Goal: Task Accomplishment & Management: Manage account settings

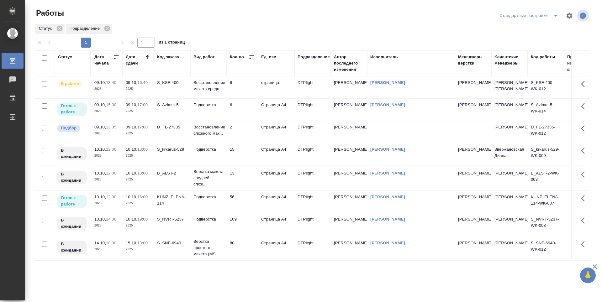
click at [242, 121] on td "6" at bounding box center [242, 110] width 31 height 22
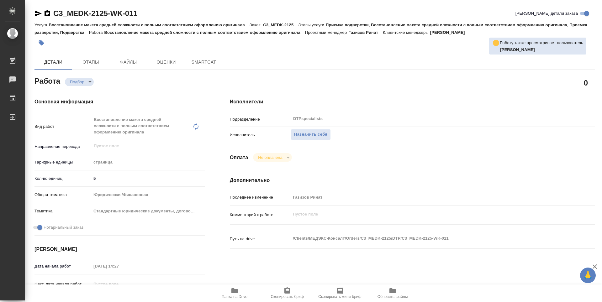
type textarea "x"
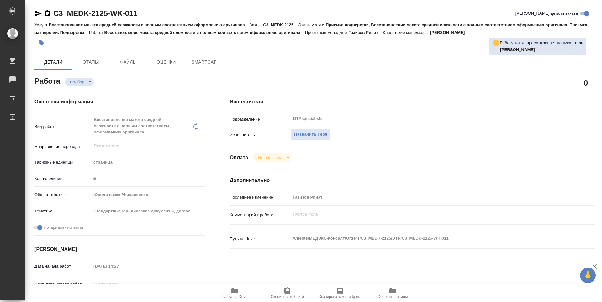
type textarea "x"
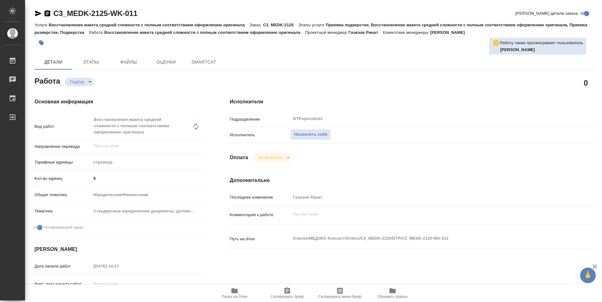
type textarea "x"
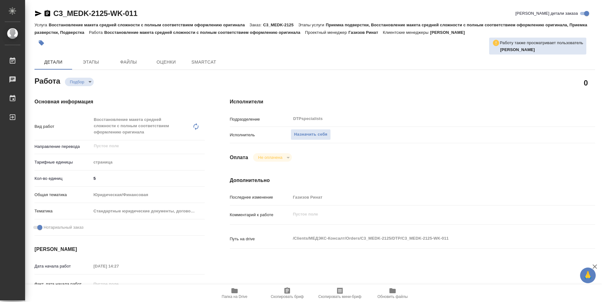
type textarea "x"
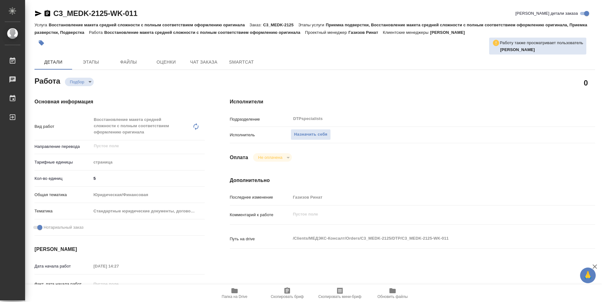
click at [226, 292] on span "Папка на Drive" at bounding box center [234, 293] width 45 height 12
type textarea "x"
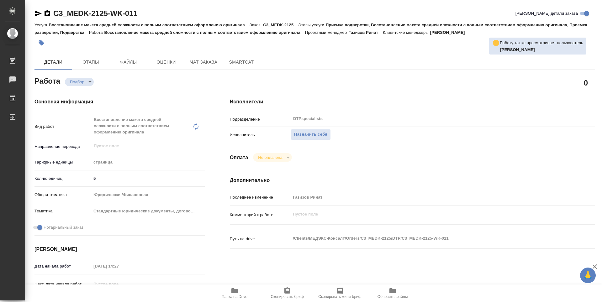
type textarea "x"
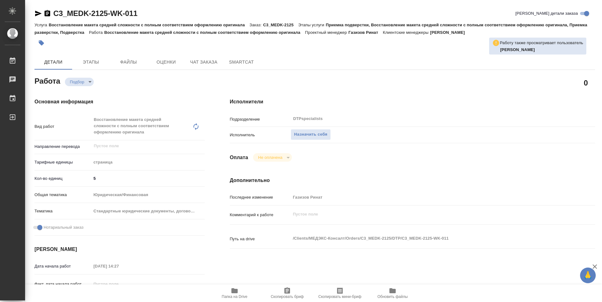
type textarea "x"
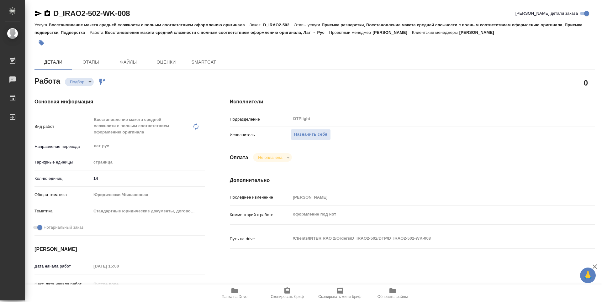
type textarea "x"
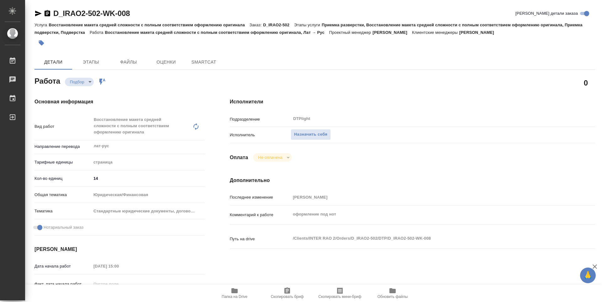
type textarea "x"
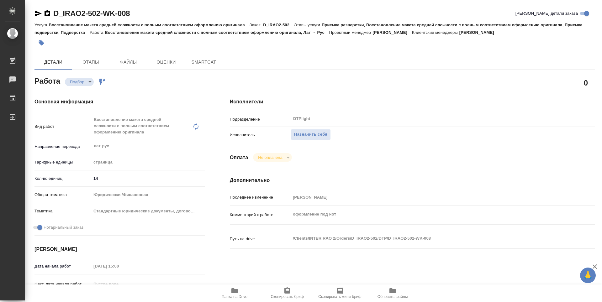
type textarea "x"
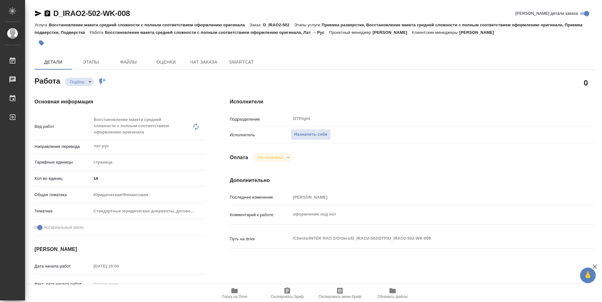
click at [241, 290] on span "Папка на Drive" at bounding box center [234, 293] width 45 height 12
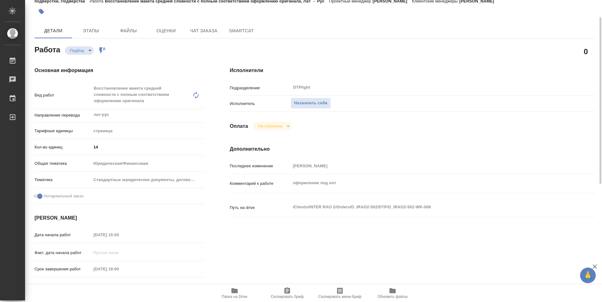
type textarea "x"
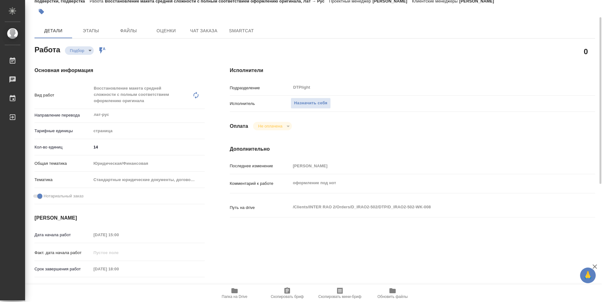
type textarea "x"
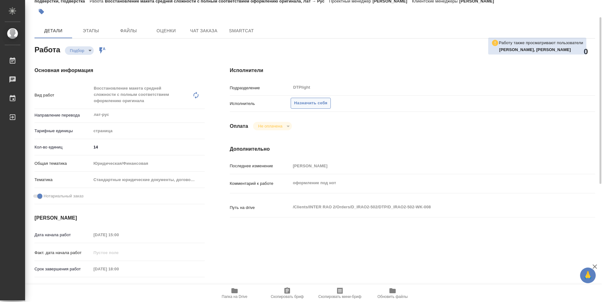
click at [305, 106] on span "Назначить себя" at bounding box center [310, 103] width 33 height 7
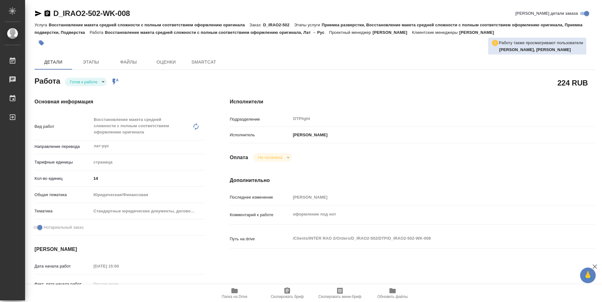
type textarea "x"
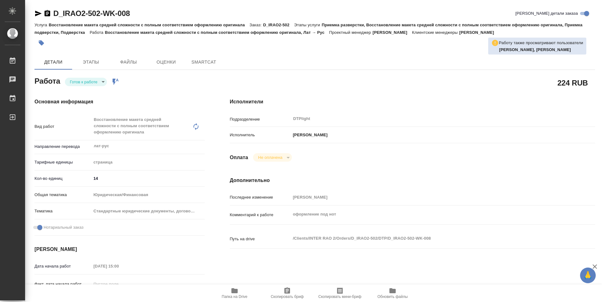
type textarea "x"
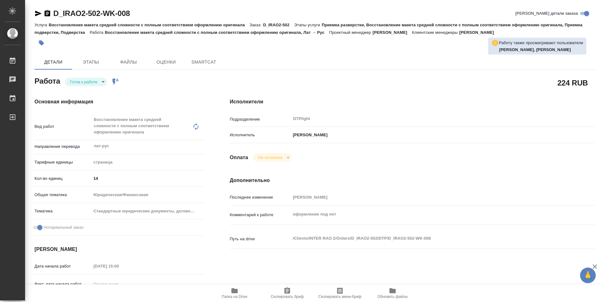
type textarea "x"
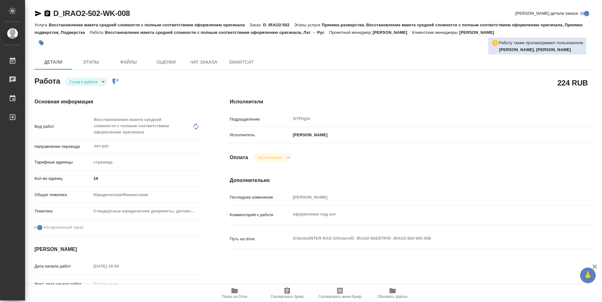
type textarea "x"
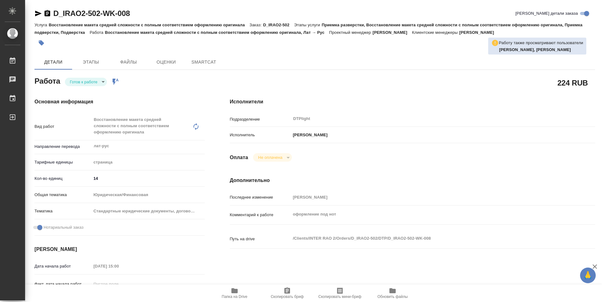
type textarea "x"
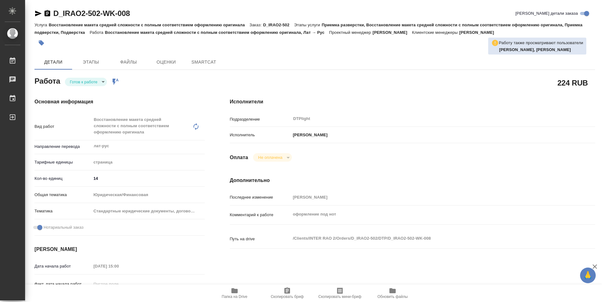
type textarea "x"
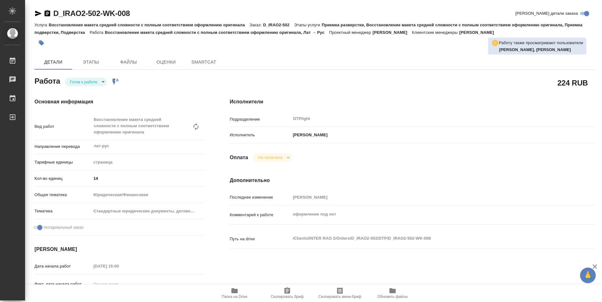
type textarea "x"
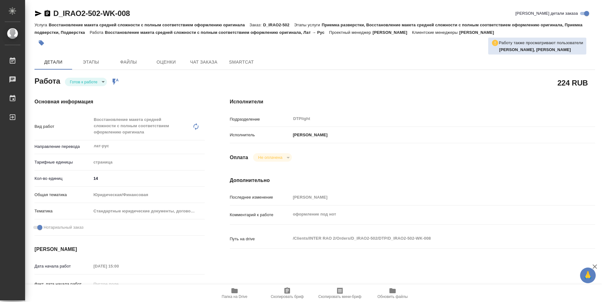
type textarea "x"
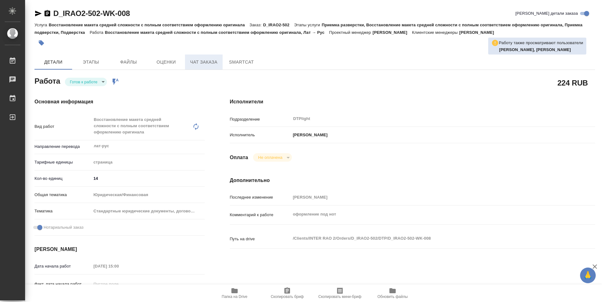
click at [216, 64] on span "Чат заказа" at bounding box center [204, 62] width 30 height 8
type textarea "x"
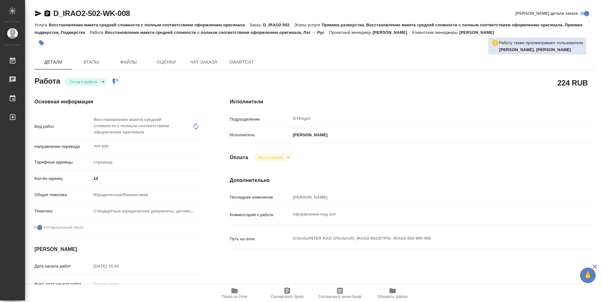
type textarea "x"
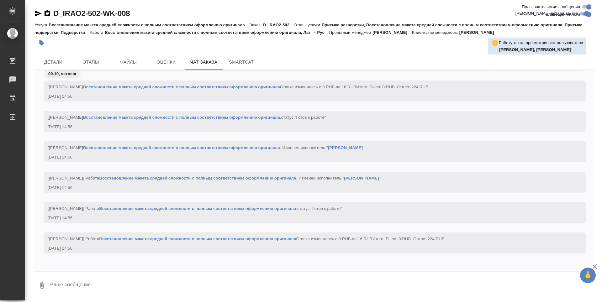
scroll to position [919, 0]
click at [40, 59] on span "Детали" at bounding box center [53, 62] width 30 height 8
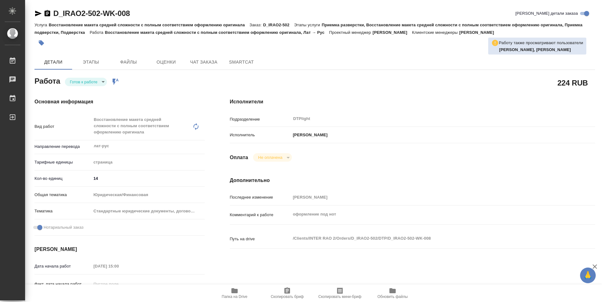
type textarea "x"
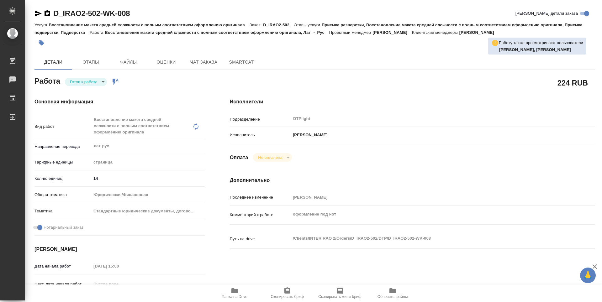
type textarea "x"
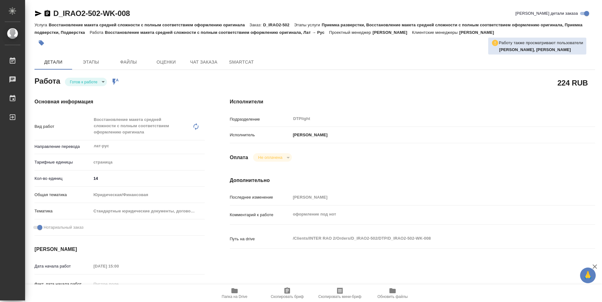
type textarea "x"
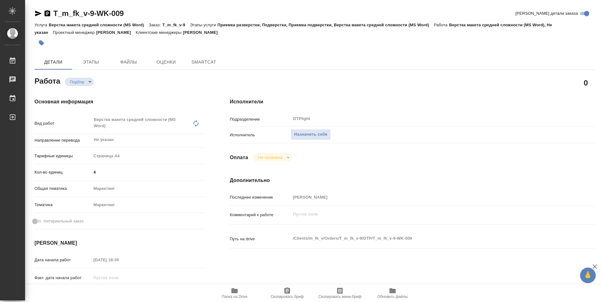
type textarea "x"
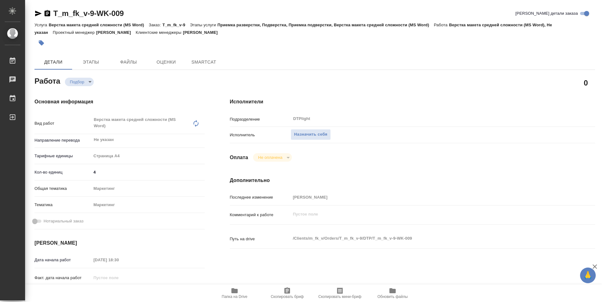
type textarea "x"
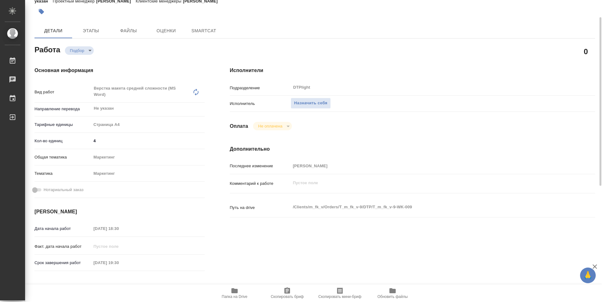
type textarea "x"
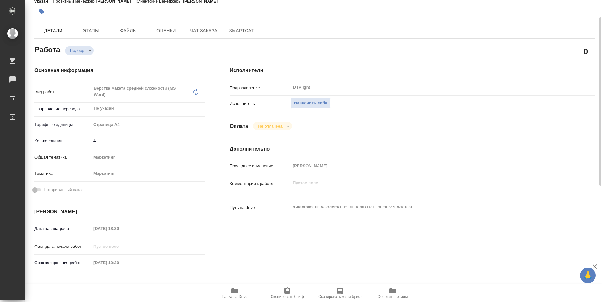
scroll to position [94, 0]
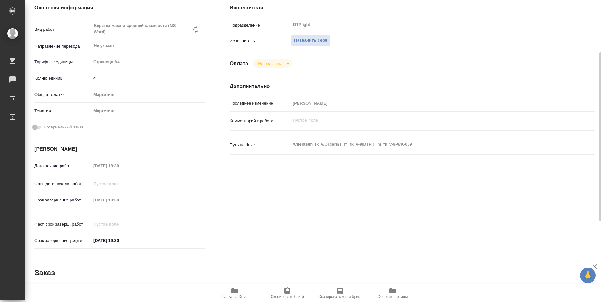
type textarea "x"
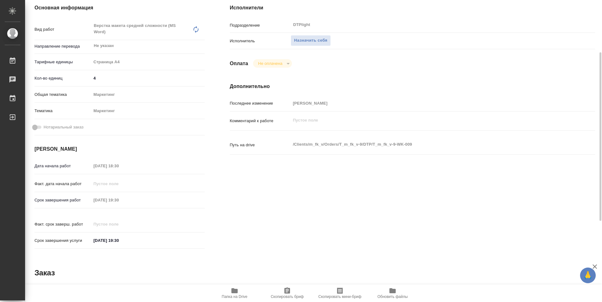
type textarea "x"
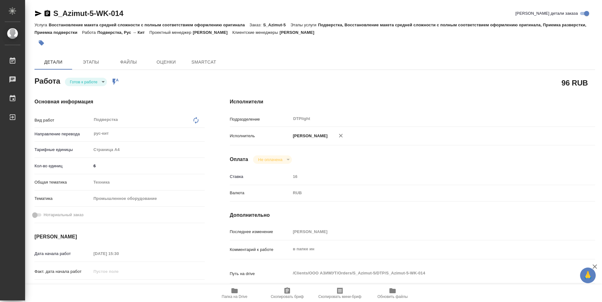
type textarea "x"
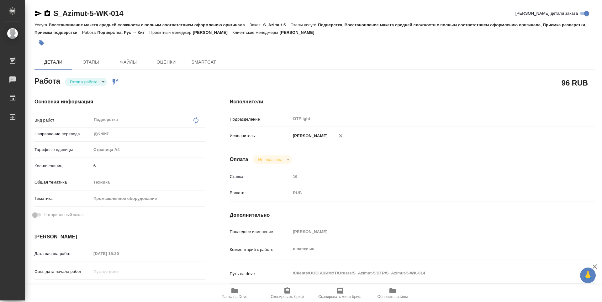
type textarea "x"
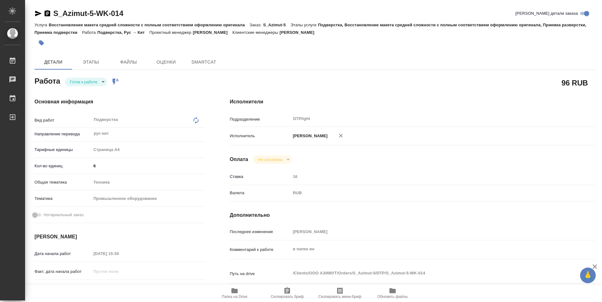
type textarea "x"
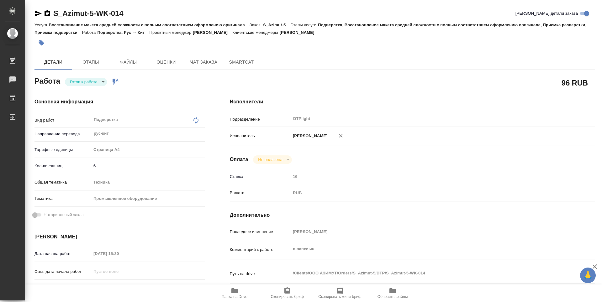
type textarea "x"
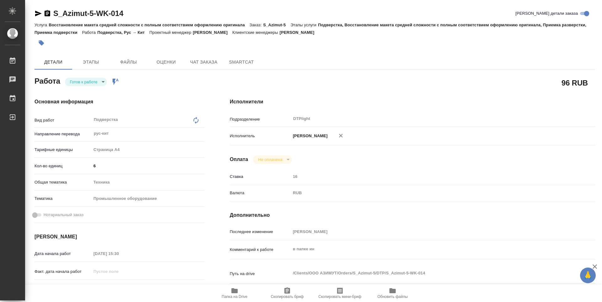
click at [105, 82] on body "🙏 .cls-1 fill:#fff; AWATERA Guselnikov Roman Работы Чаты График Выйти S_Azimut-…" at bounding box center [301, 151] width 602 height 302
click at [69, 80] on li "В работе" at bounding box center [86, 82] width 42 height 11
type textarea "x"
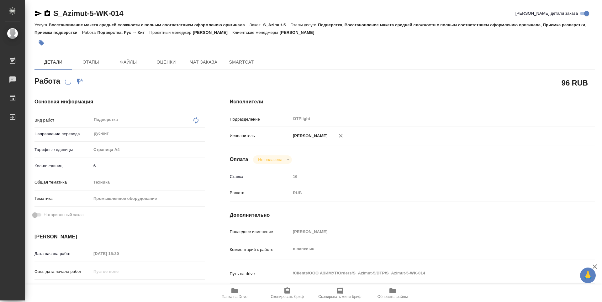
type textarea "x"
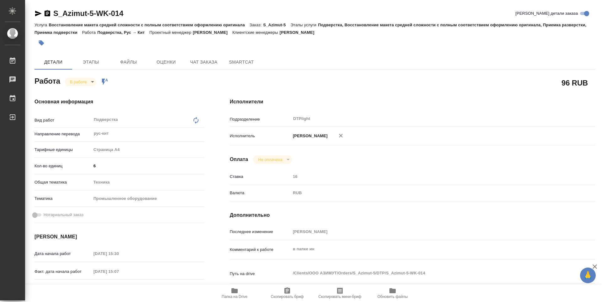
type textarea "x"
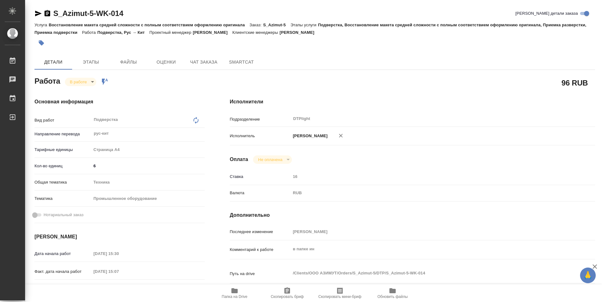
type textarea "x"
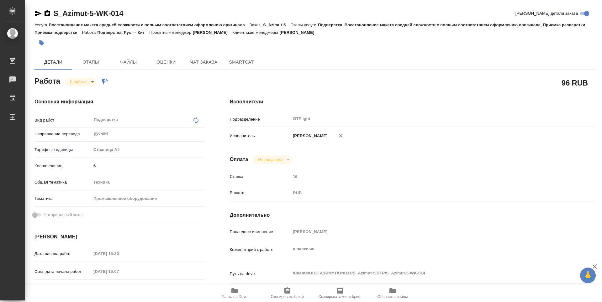
type textarea "x"
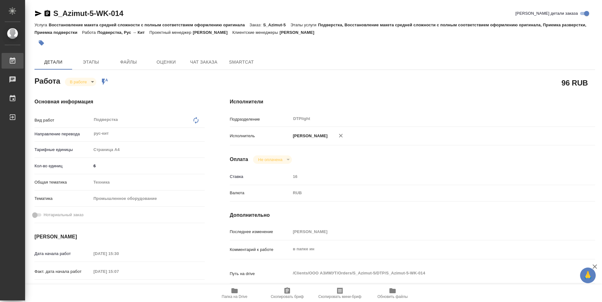
type textarea "x"
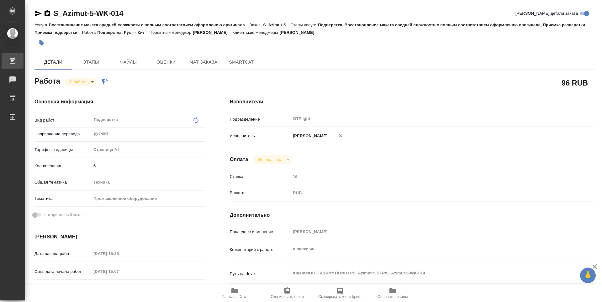
type textarea "x"
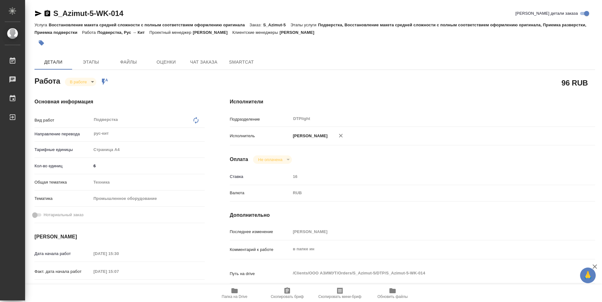
type textarea "x"
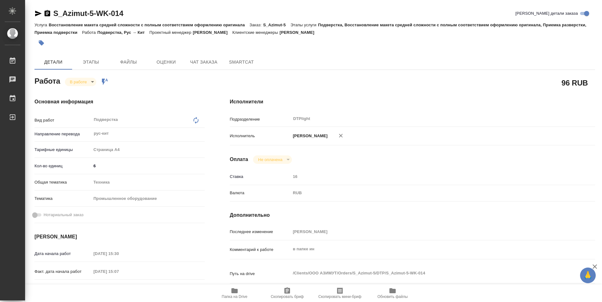
type textarea "x"
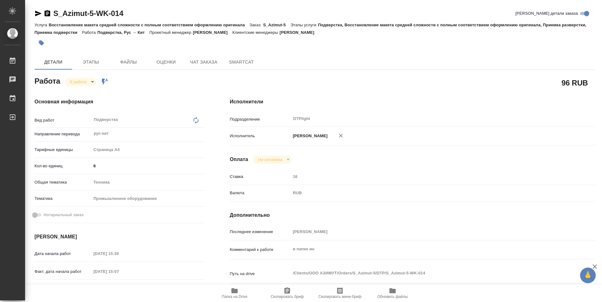
type textarea "x"
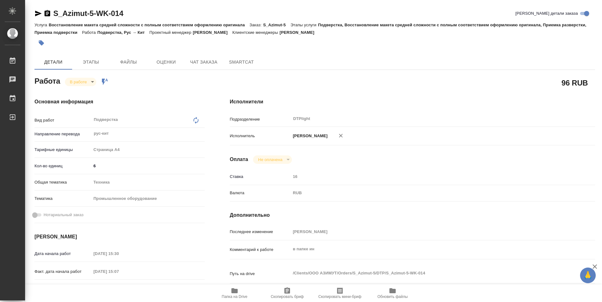
type textarea "x"
click at [236, 291] on icon "button" at bounding box center [234, 291] width 6 height 5
click at [44, 13] on icon "button" at bounding box center [48, 14] width 8 height 8
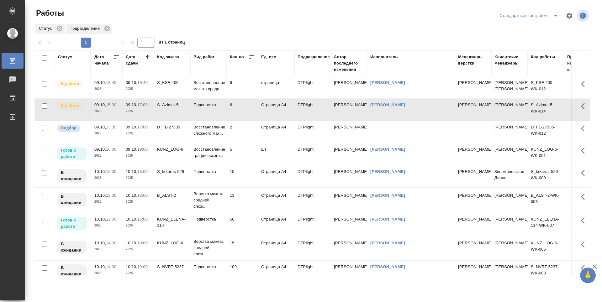
click at [240, 165] on td "5" at bounding box center [242, 154] width 31 height 22
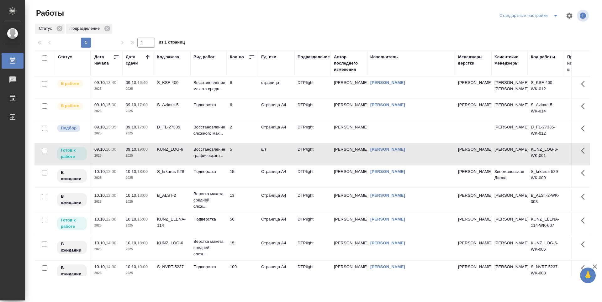
click at [240, 165] on td "5" at bounding box center [242, 154] width 31 height 22
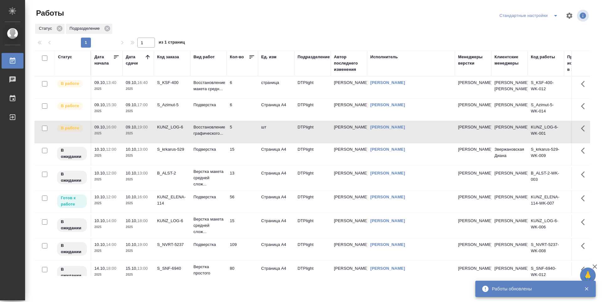
click at [150, 57] on icon at bounding box center [148, 57] width 4 height 4
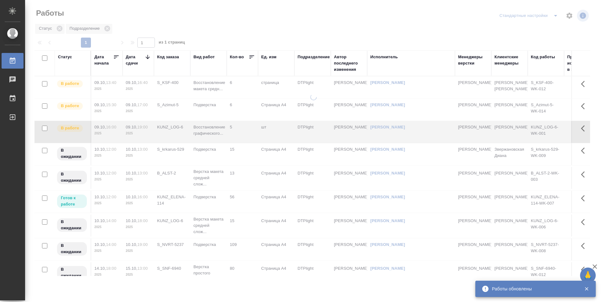
click at [149, 57] on icon at bounding box center [148, 57] width 4 height 4
click at [149, 57] on icon at bounding box center [148, 57] width 6 height 6
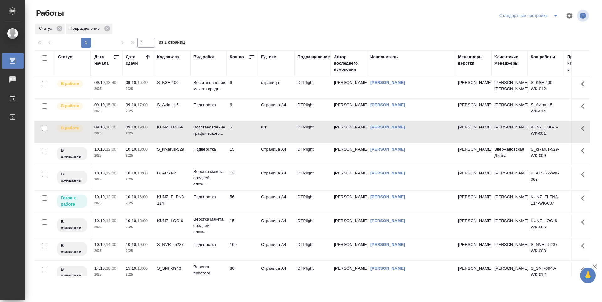
click at [243, 93] on td "6" at bounding box center [242, 88] width 31 height 22
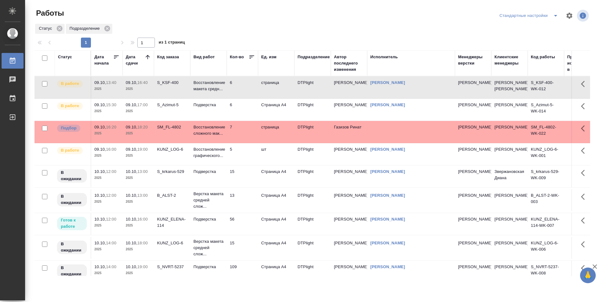
click at [243, 117] on td "6" at bounding box center [242, 110] width 31 height 22
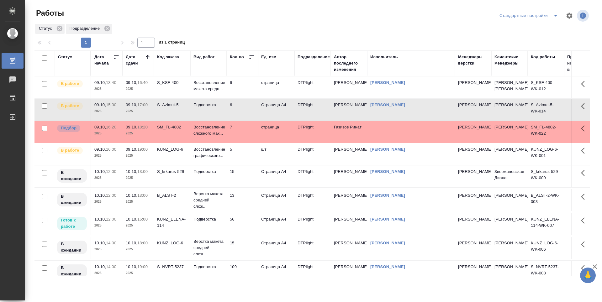
click at [244, 94] on td "6" at bounding box center [242, 88] width 31 height 22
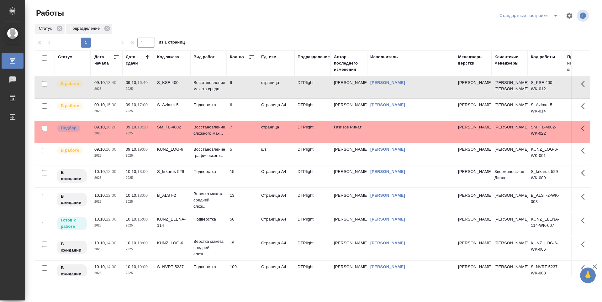
click at [244, 94] on td "6" at bounding box center [242, 88] width 31 height 22
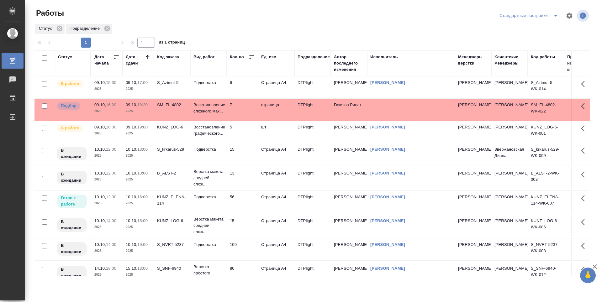
click at [249, 131] on td "5" at bounding box center [242, 132] width 31 height 22
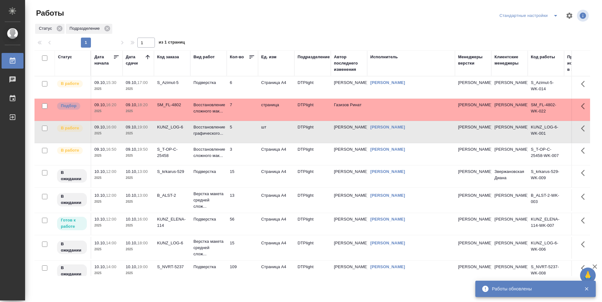
click at [242, 89] on td "6" at bounding box center [242, 88] width 31 height 22
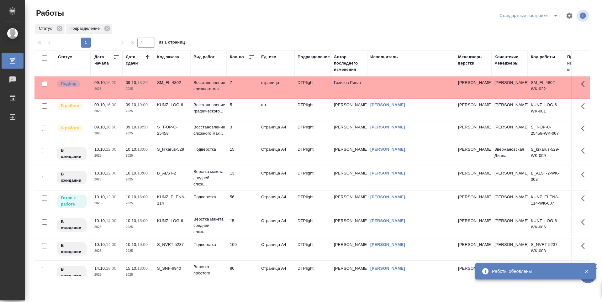
click at [244, 114] on td "5" at bounding box center [242, 110] width 31 height 22
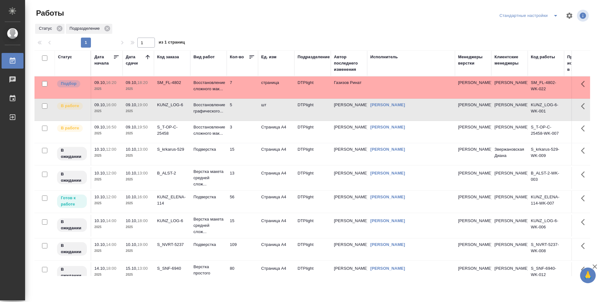
click at [244, 134] on td "3" at bounding box center [242, 132] width 31 height 22
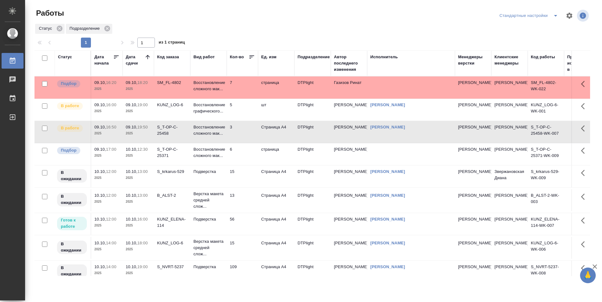
click at [148, 110] on p "2025" at bounding box center [138, 111] width 25 height 6
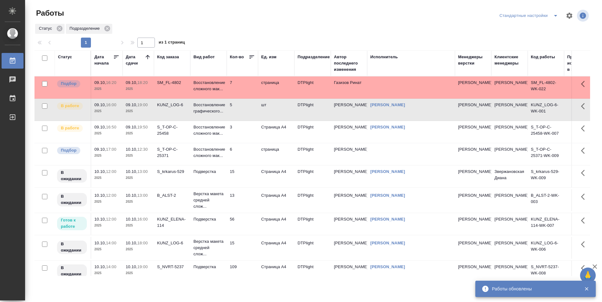
click at [244, 134] on td "3" at bounding box center [242, 132] width 31 height 22
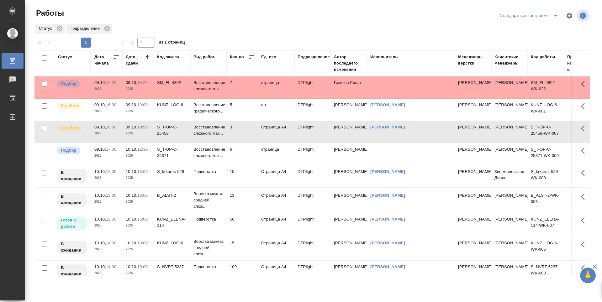
click at [242, 113] on td "5" at bounding box center [242, 110] width 31 height 22
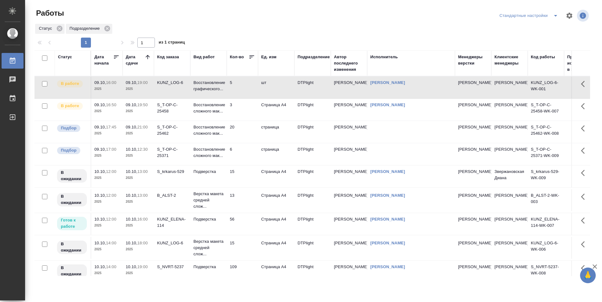
click at [250, 93] on td "5" at bounding box center [242, 88] width 31 height 22
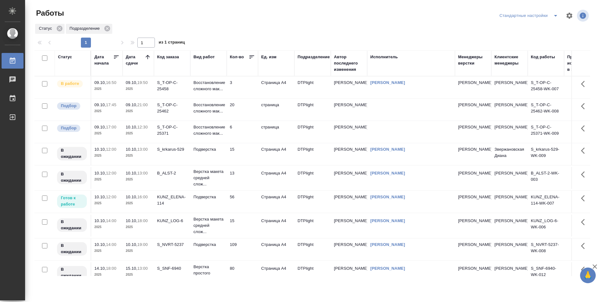
click at [245, 89] on td "3" at bounding box center [242, 88] width 31 height 22
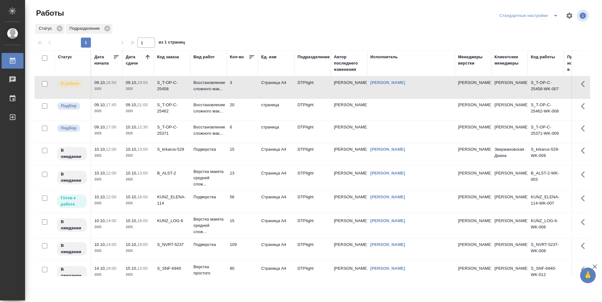
click at [245, 89] on td "3" at bounding box center [242, 88] width 31 height 22
click at [172, 132] on div "S_T-OP-C-25371" at bounding box center [172, 130] width 30 height 13
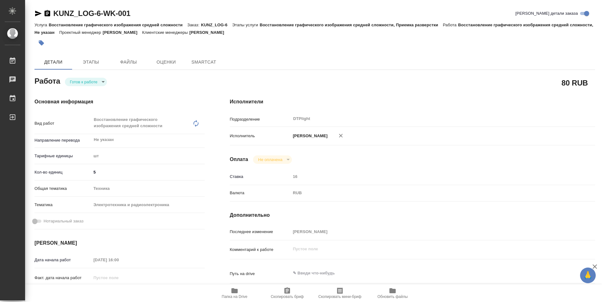
type textarea "x"
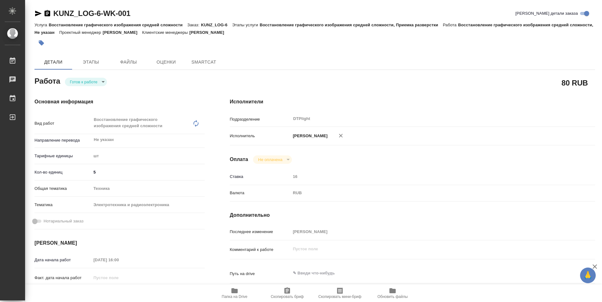
type textarea "x"
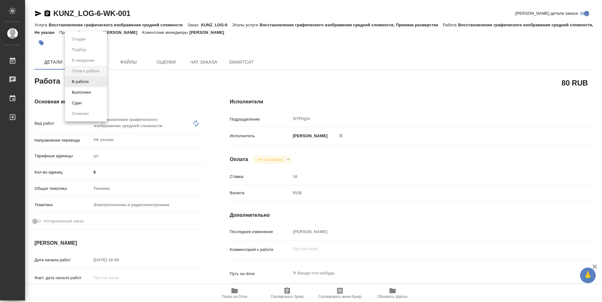
click at [103, 82] on body "🙏 .cls-1 fill:#fff; AWATERA Guselnikov Roman Работы Чаты График Выйти KUNZ_LOG-…" at bounding box center [301, 151] width 602 height 302
type textarea "x"
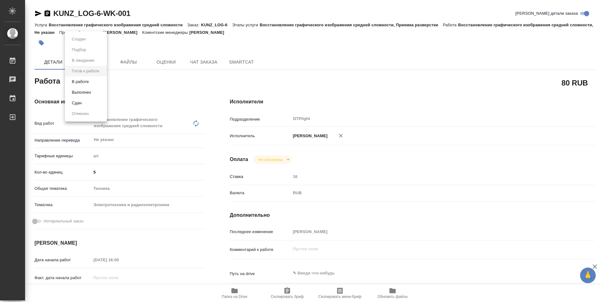
type textarea "x"
click at [75, 84] on button "В работе" at bounding box center [80, 81] width 21 height 7
type textarea "x"
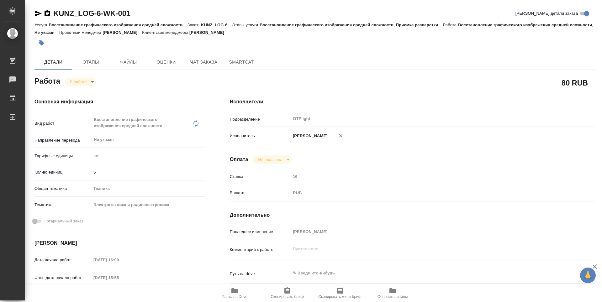
type textarea "x"
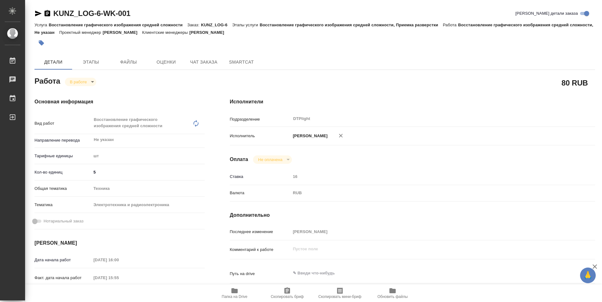
type textarea "x"
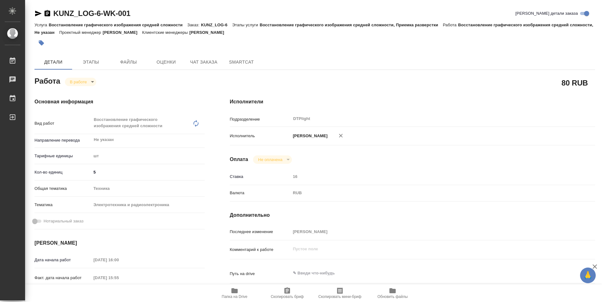
type textarea "x"
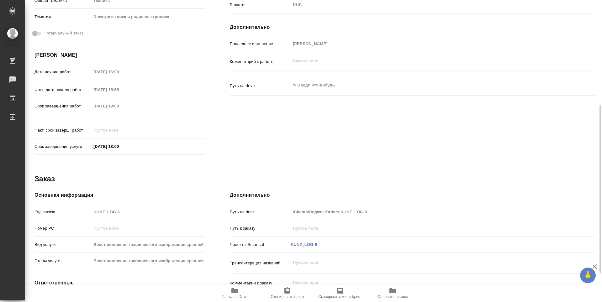
type textarea "x"
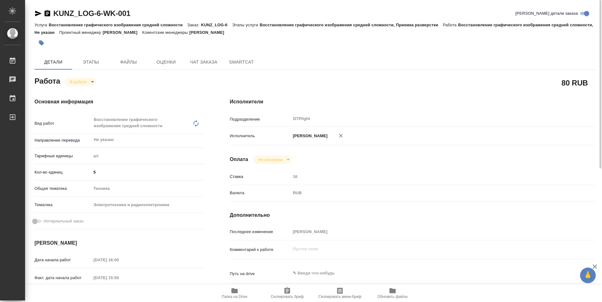
click at [236, 295] on span "Папка на Drive" at bounding box center [235, 297] width 26 height 4
click at [48, 15] on icon "button" at bounding box center [48, 13] width 6 height 6
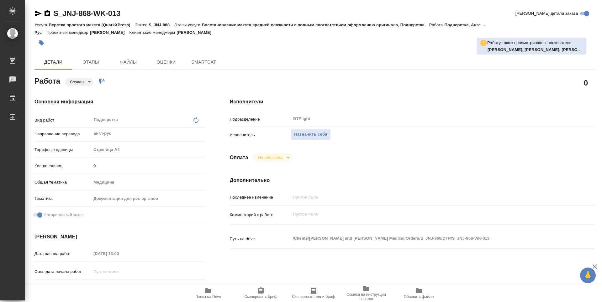
type textarea "x"
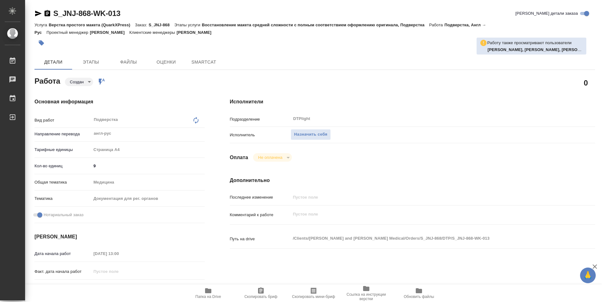
type textarea "x"
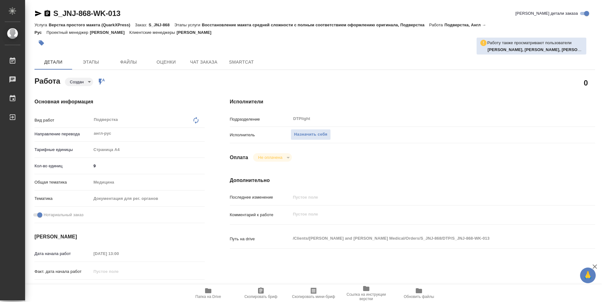
type textarea "x"
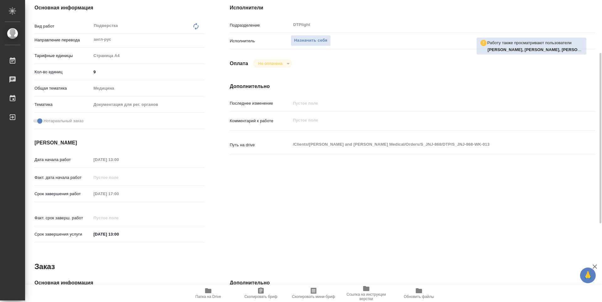
scroll to position [125, 0]
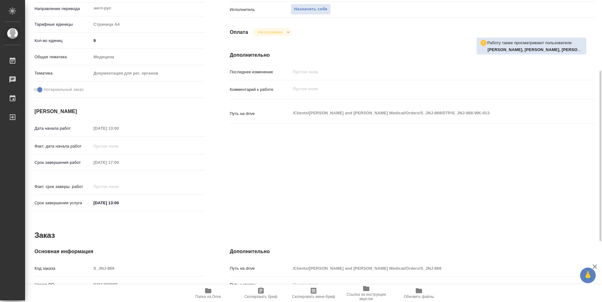
type textarea "x"
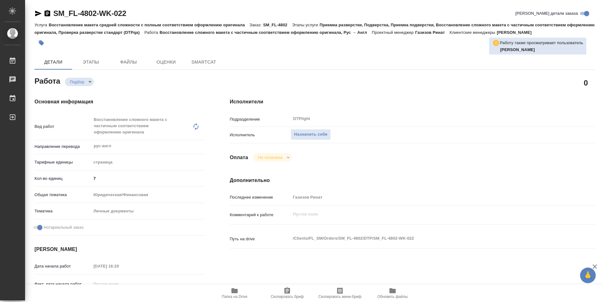
type textarea "x"
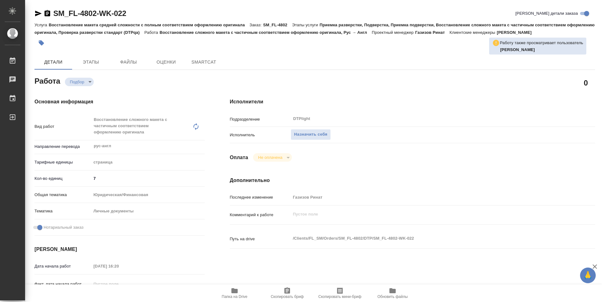
type textarea "x"
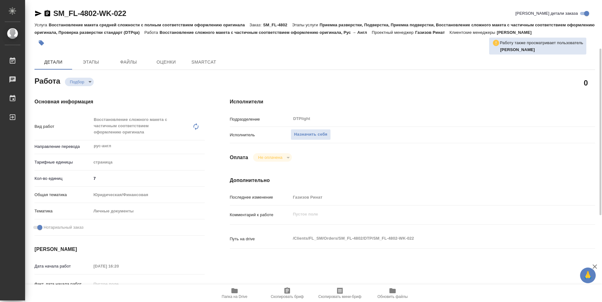
type textarea "x"
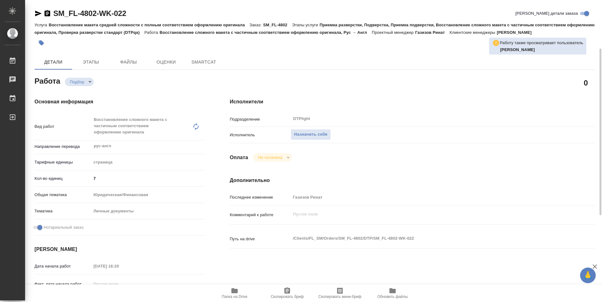
scroll to position [31, 0]
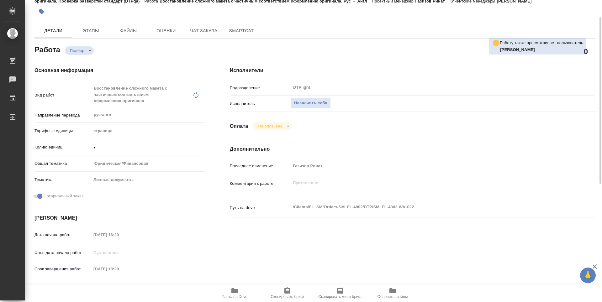
click at [235, 292] on icon "button" at bounding box center [234, 291] width 6 height 5
type textarea "x"
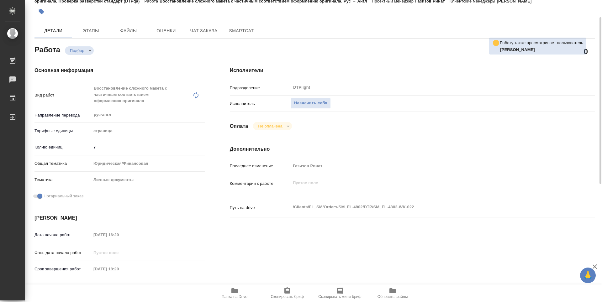
type textarea "x"
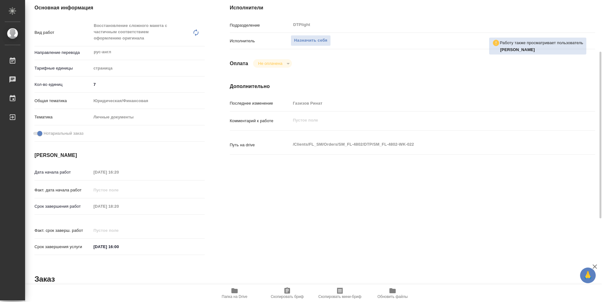
type textarea "x"
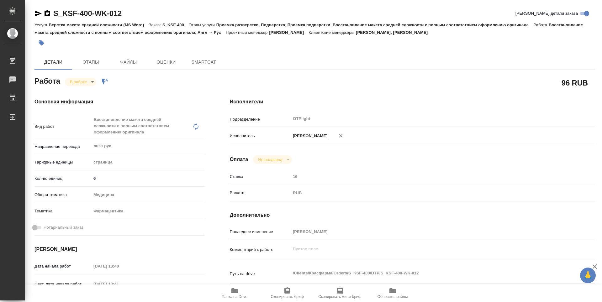
type textarea "x"
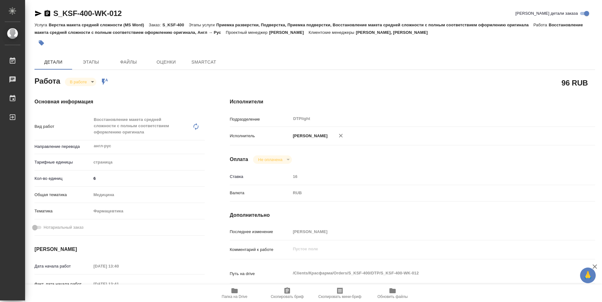
type textarea "x"
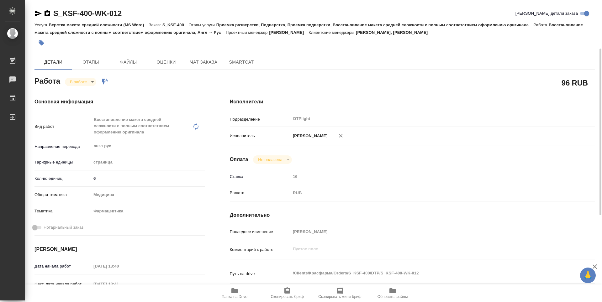
scroll to position [94, 0]
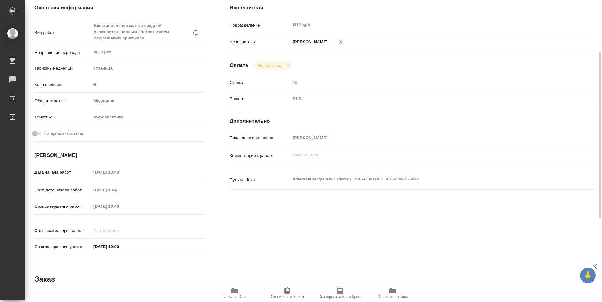
type textarea "x"
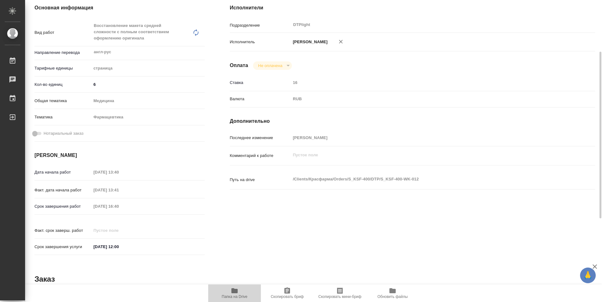
click at [240, 290] on span "Папка на Drive" at bounding box center [234, 293] width 45 height 12
type textarea "x"
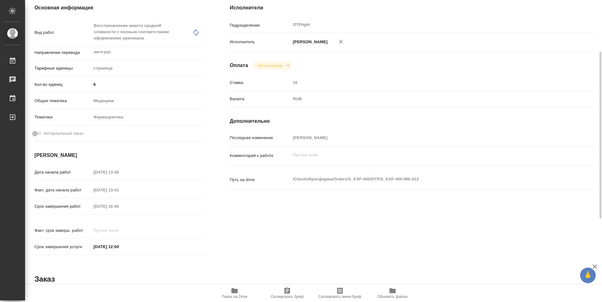
type textarea "x"
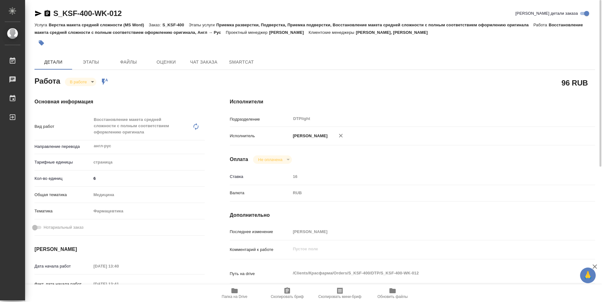
click at [93, 82] on body "🙏 .cls-1 fill:#fff; AWATERA Guselnikov Roman Работы 0 Чаты График Выйти S_KSF-4…" at bounding box center [301, 151] width 602 height 302
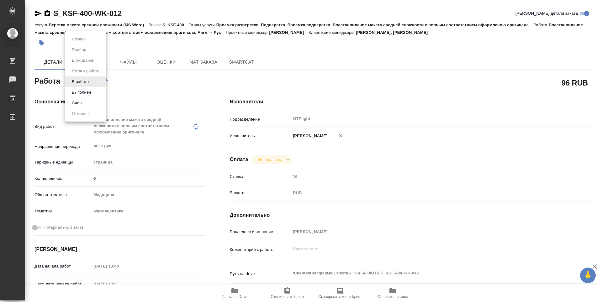
click at [85, 92] on button "Выполнен" at bounding box center [81, 92] width 23 height 7
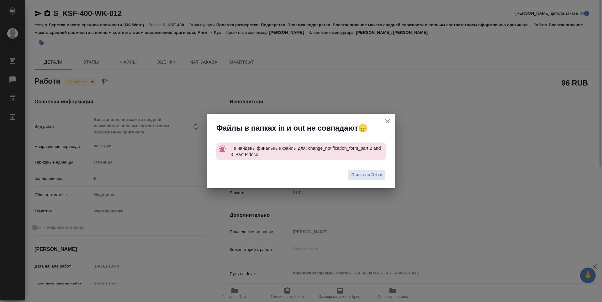
type textarea "x"
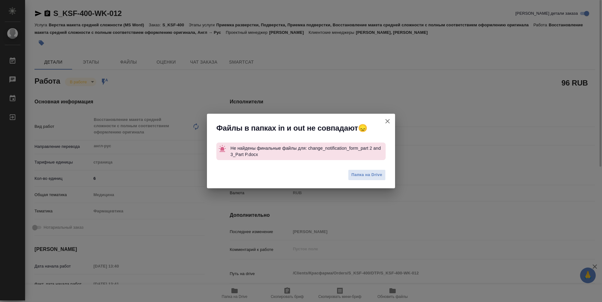
type textarea "x"
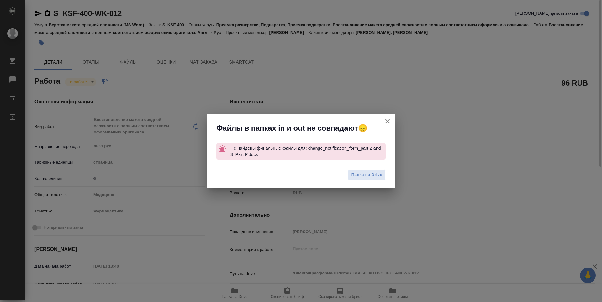
type textarea "x"
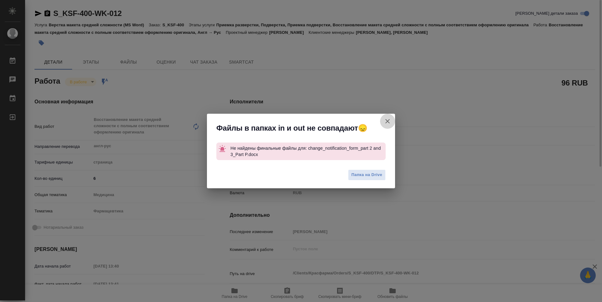
drag, startPoint x: 388, startPoint y: 121, endPoint x: 332, endPoint y: 147, distance: 62.2
click at [388, 121] on icon "button" at bounding box center [387, 121] width 4 height 4
type textarea "x"
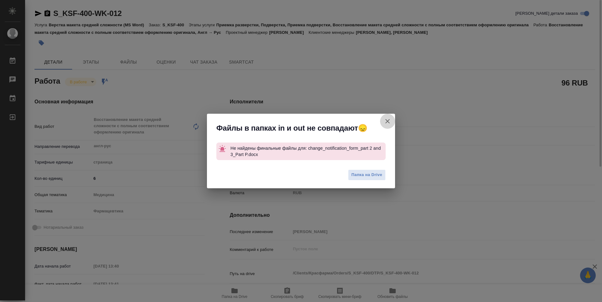
type textarea "x"
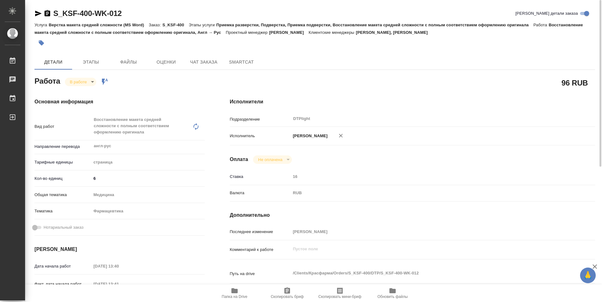
click at [93, 81] on body "🙏 .cls-1 fill:#fff; AWATERA Guselnikov Roman Работы 0 Чаты График Выйти S_KSF-4…" at bounding box center [301, 151] width 602 height 302
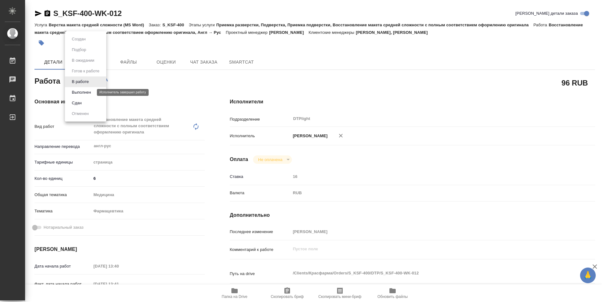
click at [86, 91] on button "Выполнен" at bounding box center [81, 92] width 23 height 7
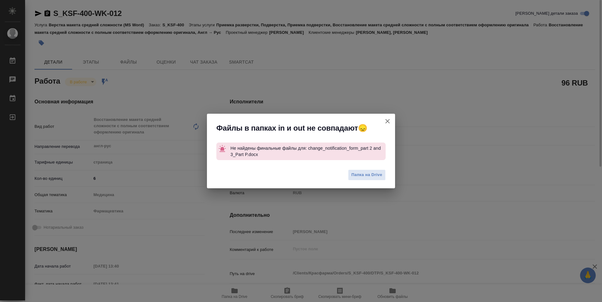
type textarea "x"
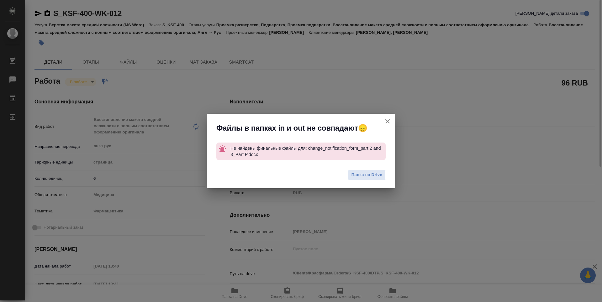
type textarea "x"
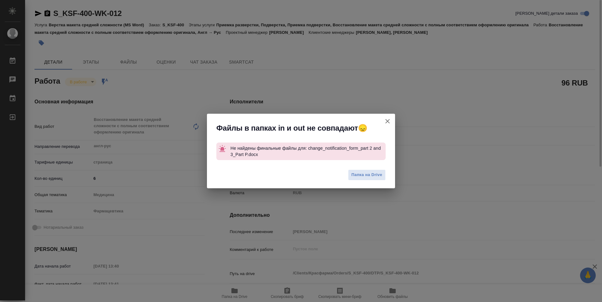
type textarea "x"
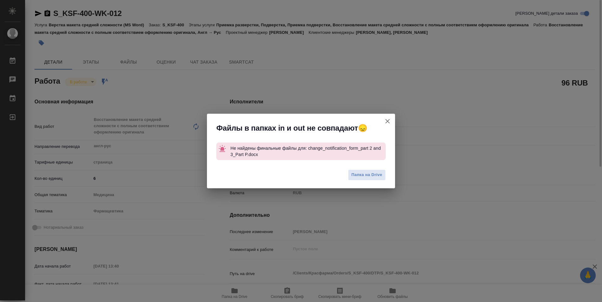
type textarea "x"
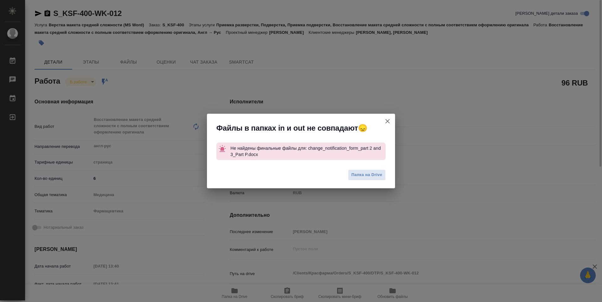
click at [389, 120] on icon "button" at bounding box center [387, 121] width 4 height 4
type textarea "x"
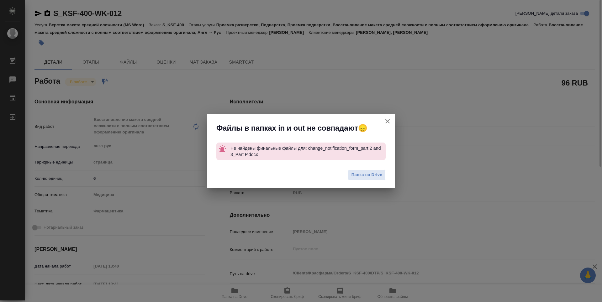
type textarea "x"
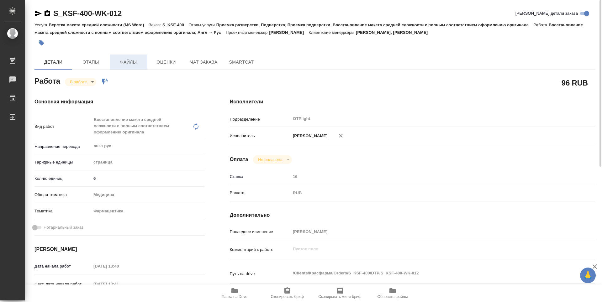
click at [133, 60] on span "Файлы" at bounding box center [129, 62] width 30 height 8
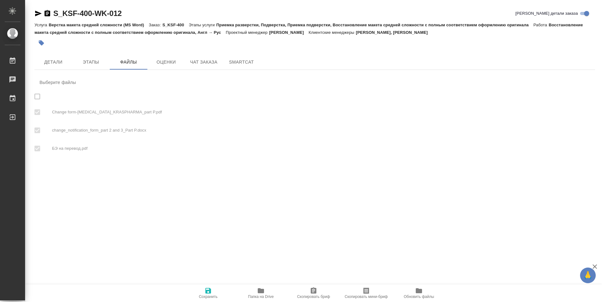
checkbox input "true"
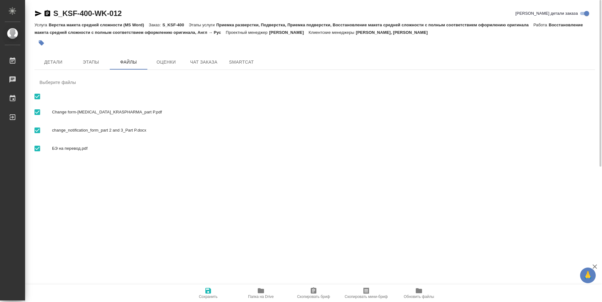
click at [254, 292] on span "Папка на Drive" at bounding box center [260, 293] width 45 height 12
click at [260, 291] on icon "button" at bounding box center [261, 291] width 6 height 5
click at [54, 66] on button "Детали" at bounding box center [54, 62] width 38 height 15
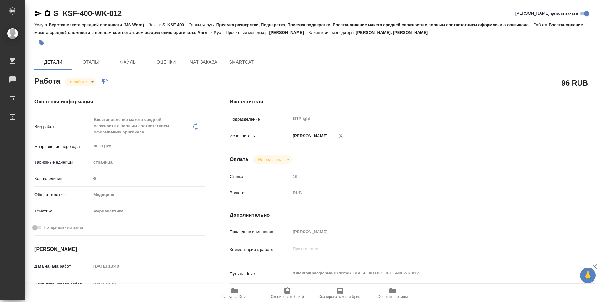
type textarea "x"
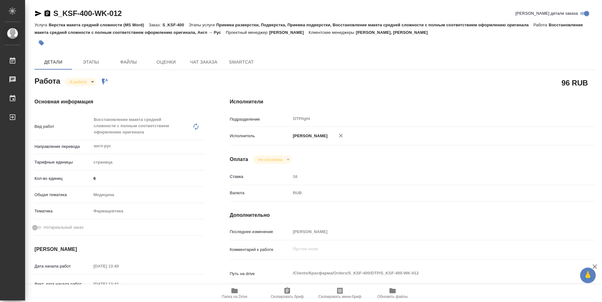
type textarea "x"
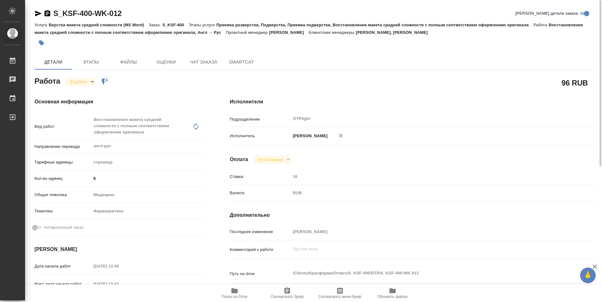
type textarea "x"
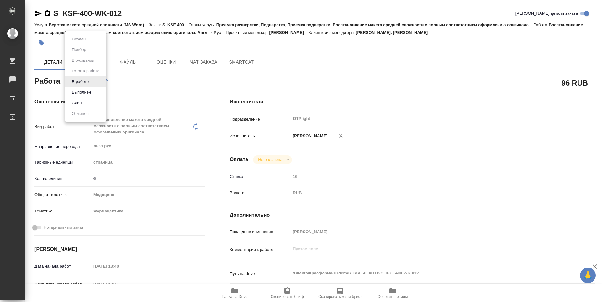
drag, startPoint x: 94, startPoint y: 84, endPoint x: 88, endPoint y: 94, distance: 11.7
click at [94, 84] on body "🙏 .cls-1 fill:#fff; AWATERA Guselnikov Roman Работы 0 Чаты График Выйти S_KSF-4…" at bounding box center [301, 151] width 602 height 302
click at [83, 93] on button "Выполнен" at bounding box center [81, 92] width 23 height 7
type textarea "x"
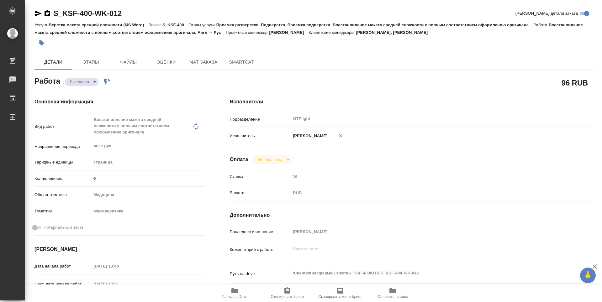
type textarea "x"
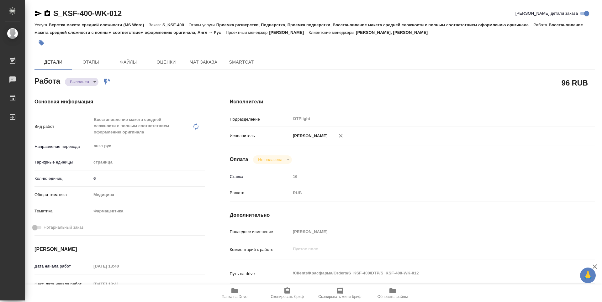
type textarea "x"
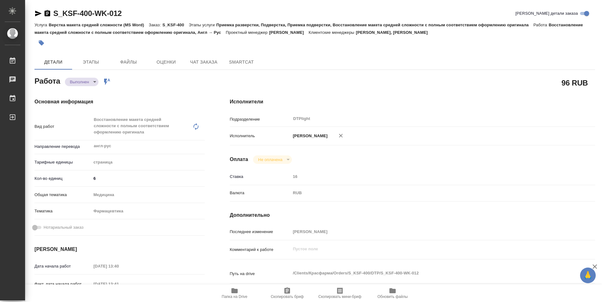
type textarea "x"
click at [50, 12] on icon "button" at bounding box center [48, 13] width 6 height 6
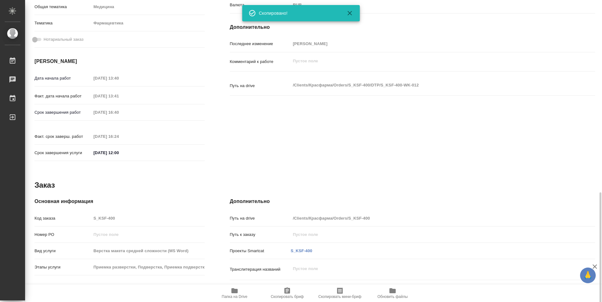
scroll to position [245, 0]
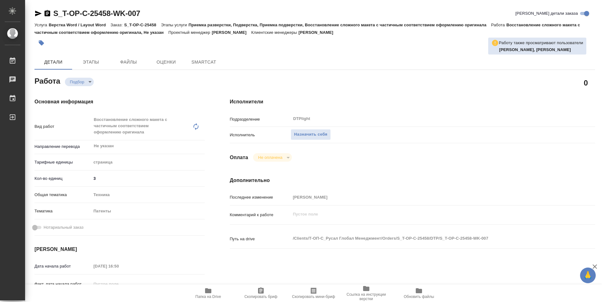
type textarea "x"
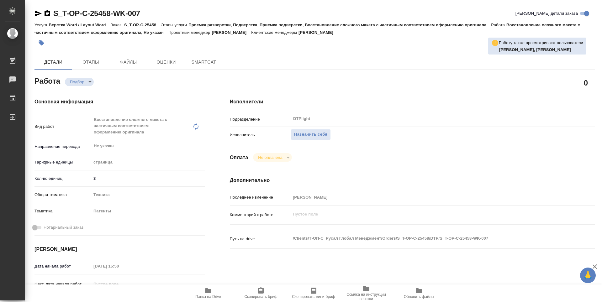
type textarea "x"
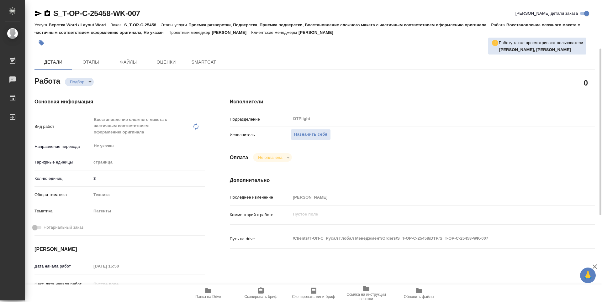
scroll to position [31, 0]
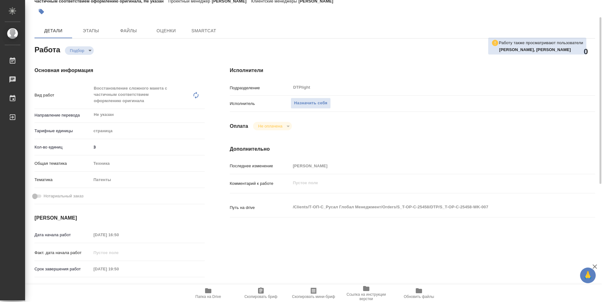
type textarea "x"
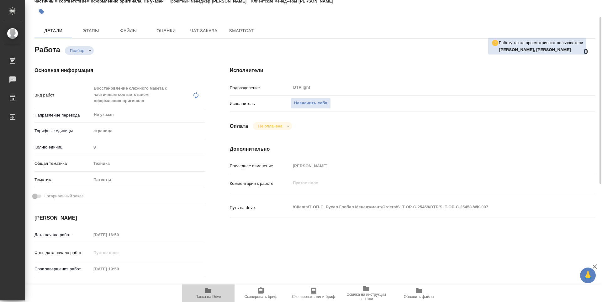
click at [212, 295] on span "Папка на Drive" at bounding box center [208, 297] width 26 height 4
type textarea "x"
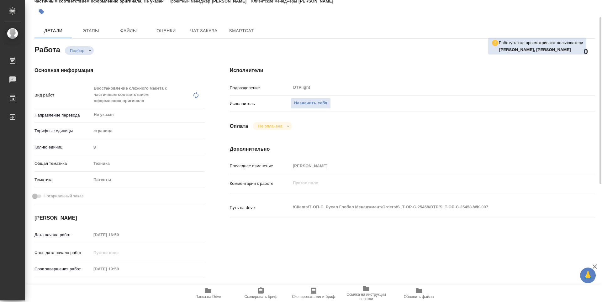
type textarea "x"
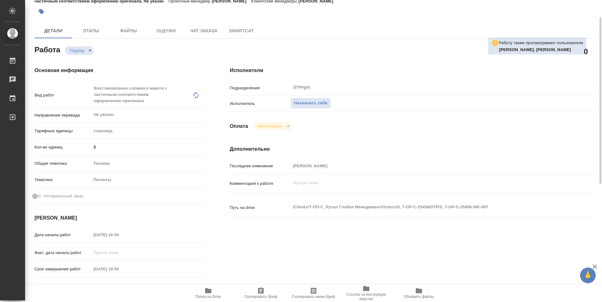
type textarea "x"
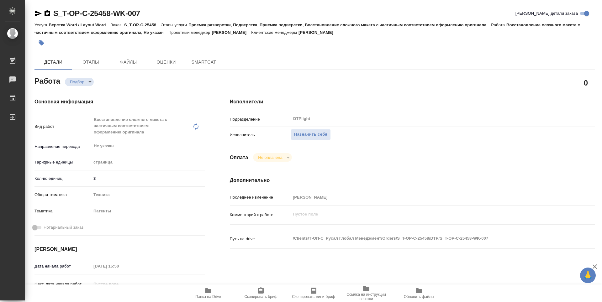
type textarea "x"
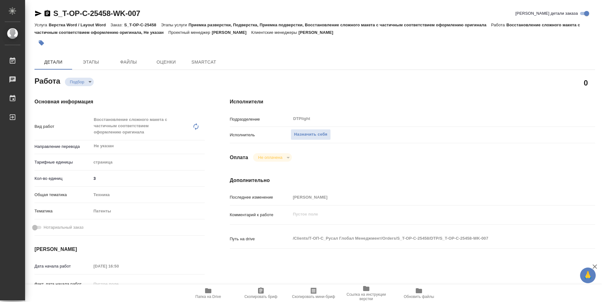
type textarea "x"
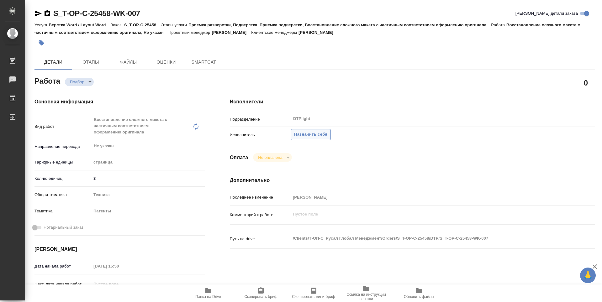
type textarea "x"
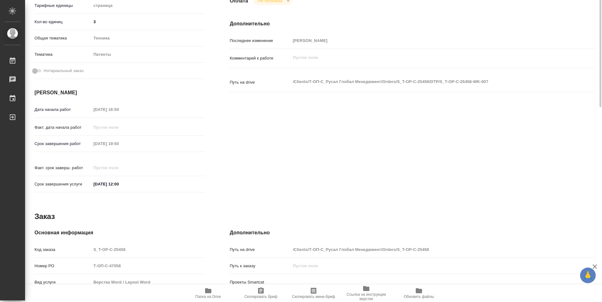
type textarea "x"
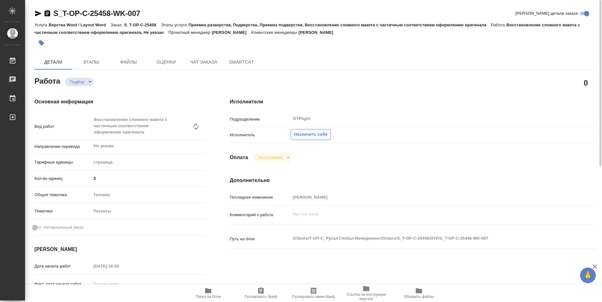
type textarea "x"
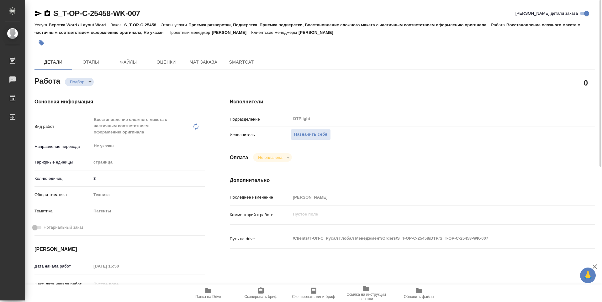
drag, startPoint x: 317, startPoint y: 132, endPoint x: 317, endPoint y: 141, distance: 8.8
click at [317, 132] on span "Назначить себя" at bounding box center [310, 134] width 33 height 7
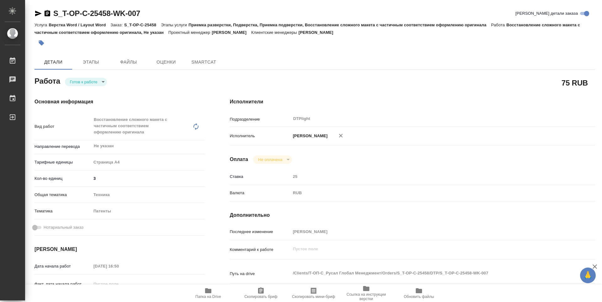
type textarea "x"
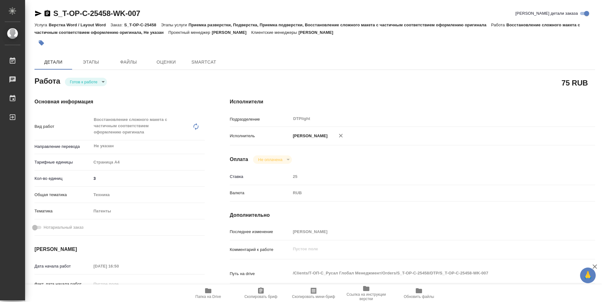
type textarea "x"
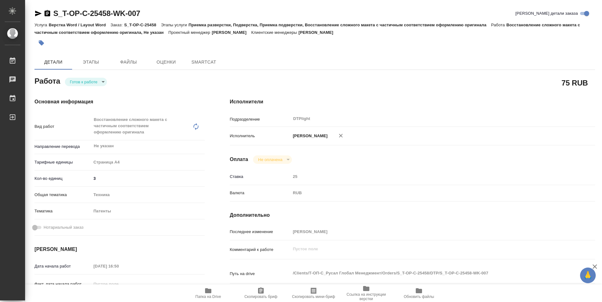
type textarea "x"
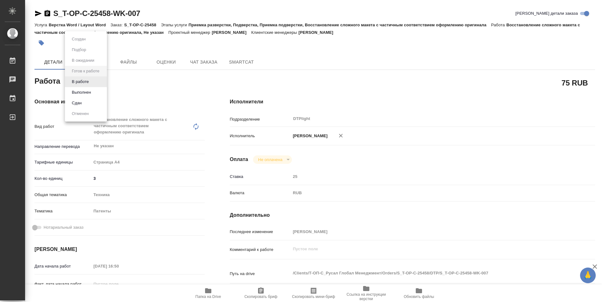
click at [99, 84] on body "🙏 .cls-1 fill:#fff; AWATERA Guselnikov Roman Работы Чаты График Выйти S_T-OP-C-…" at bounding box center [301, 151] width 602 height 302
click at [88, 82] on button "В работе" at bounding box center [80, 81] width 21 height 7
type textarea "x"
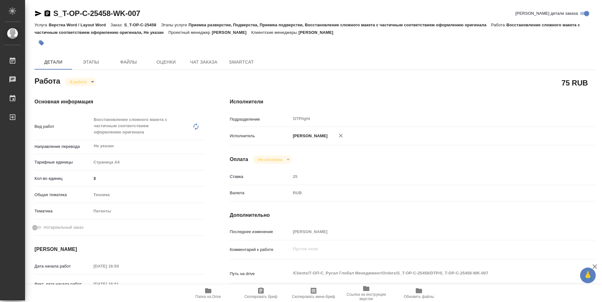
type textarea "x"
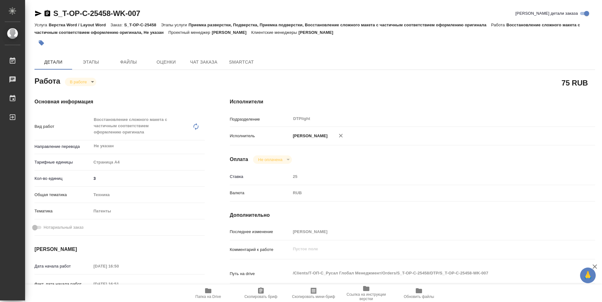
type textarea "x"
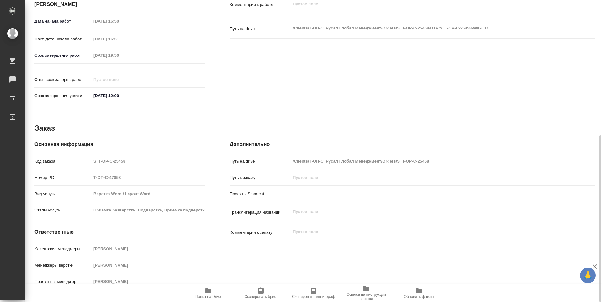
type textarea "x"
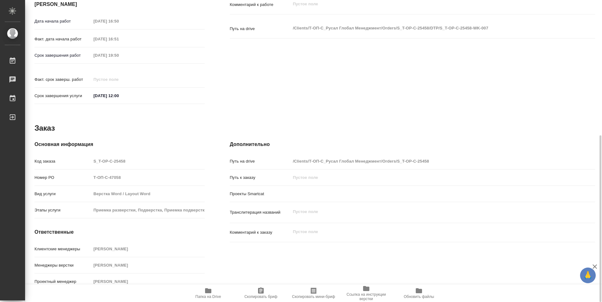
type textarea "x"
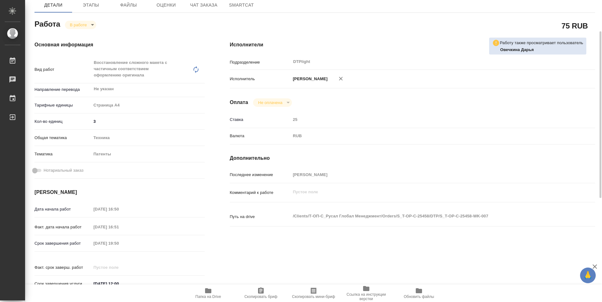
scroll to position [0, 0]
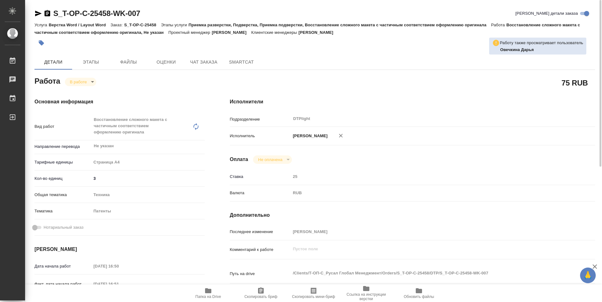
click at [47, 15] on icon "button" at bounding box center [48, 13] width 6 height 6
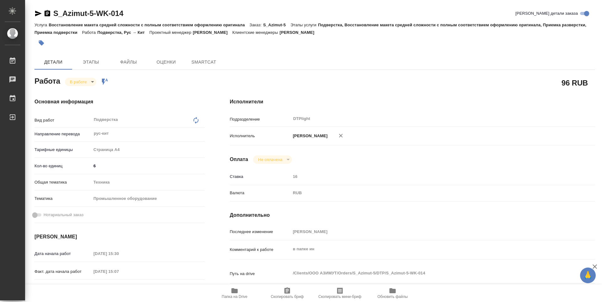
type textarea "x"
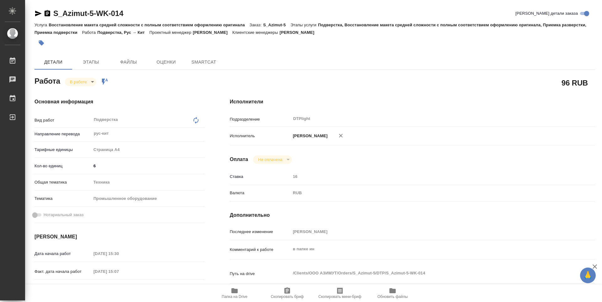
type textarea "x"
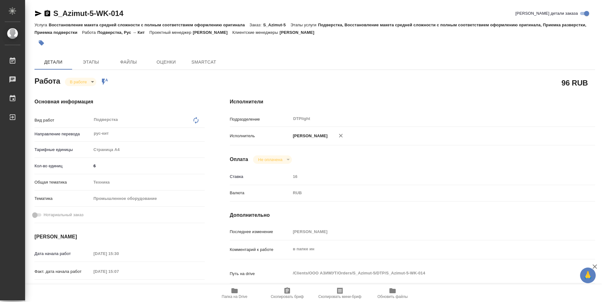
type textarea "x"
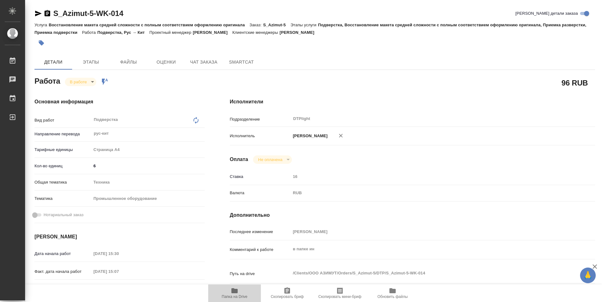
click at [236, 292] on icon "button" at bounding box center [234, 291] width 6 height 5
type textarea "x"
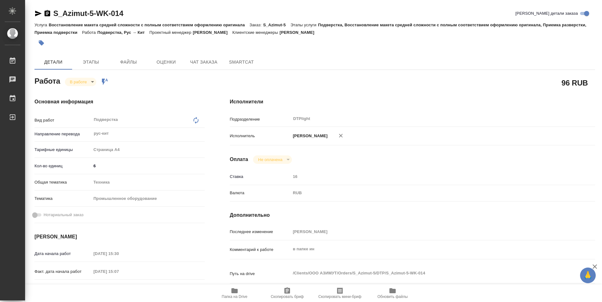
type textarea "x"
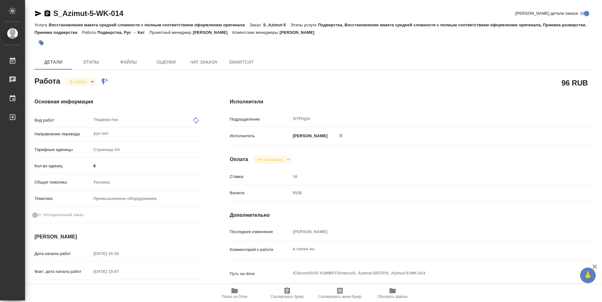
type textarea "x"
click at [94, 80] on body "🙏 .cls-1 fill:#fff; AWATERA Guselnikov Roman Работы 0 Чаты График Выйти S_Azimu…" at bounding box center [301, 151] width 602 height 302
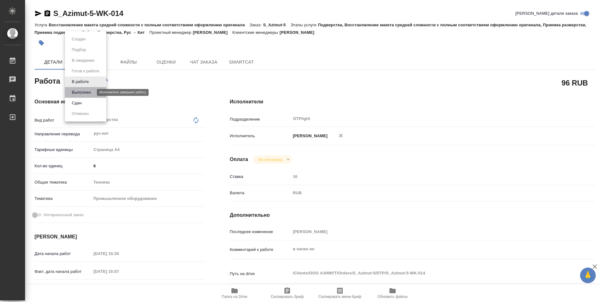
click at [82, 93] on button "Выполнен" at bounding box center [81, 92] width 23 height 7
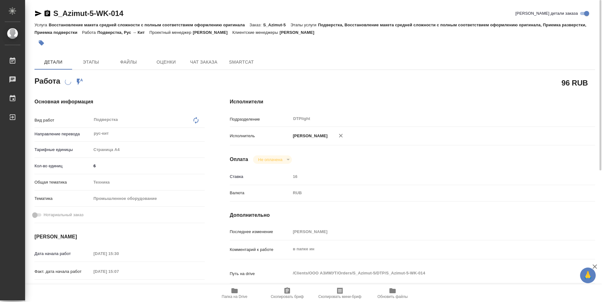
click at [48, 14] on icon "button" at bounding box center [48, 13] width 6 height 6
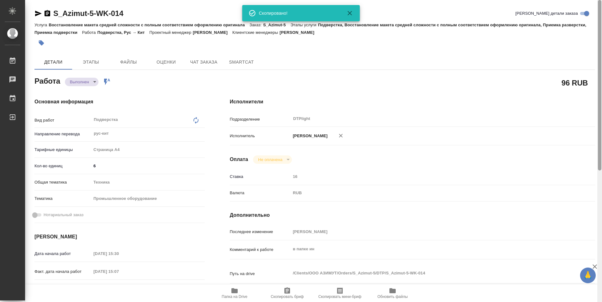
type textarea "x"
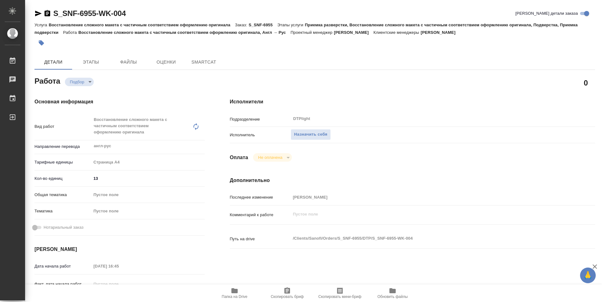
type textarea "x"
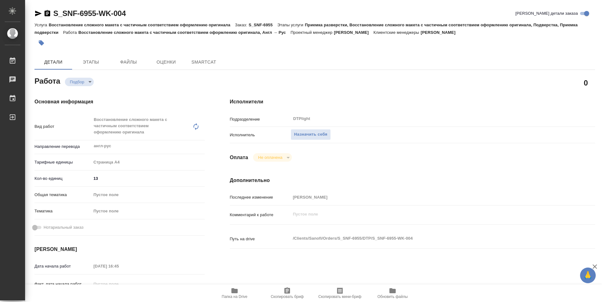
type textarea "x"
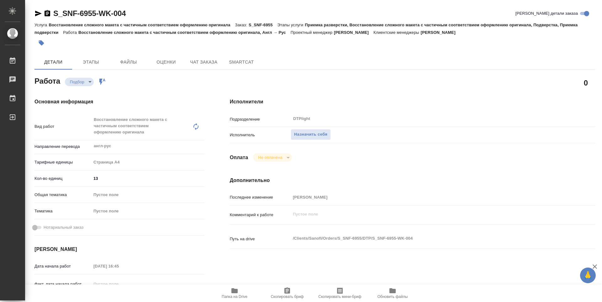
type textarea "x"
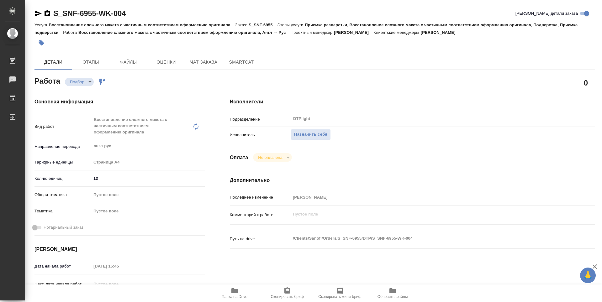
type textarea "x"
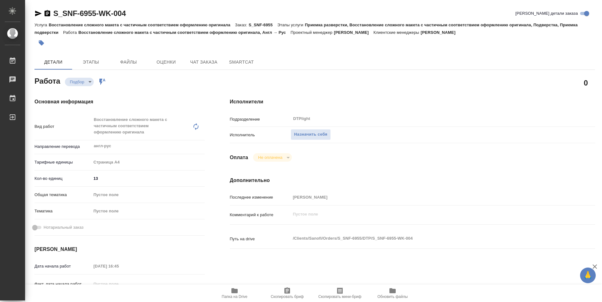
type textarea "x"
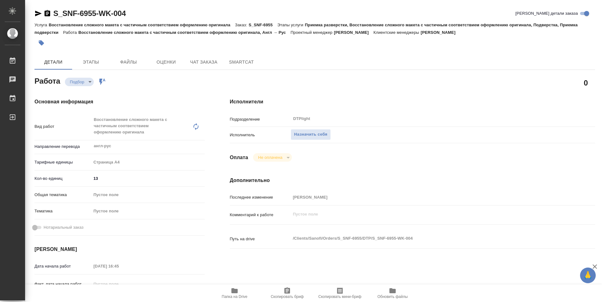
click at [231, 295] on span "Папка на Drive" at bounding box center [234, 293] width 45 height 12
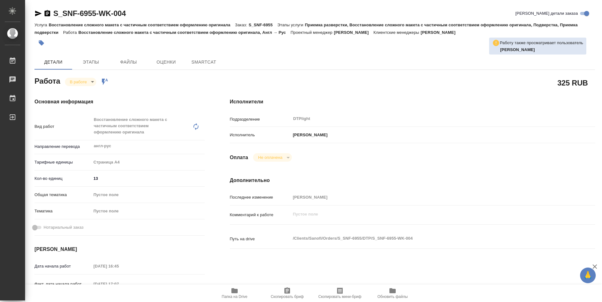
type textarea "x"
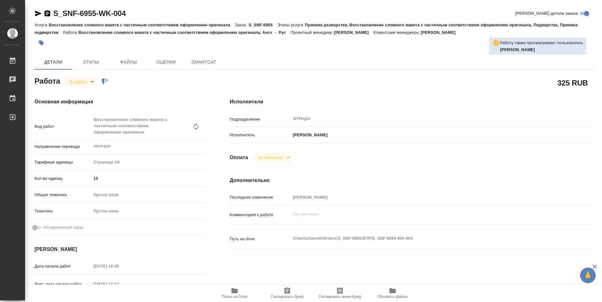
type textarea "x"
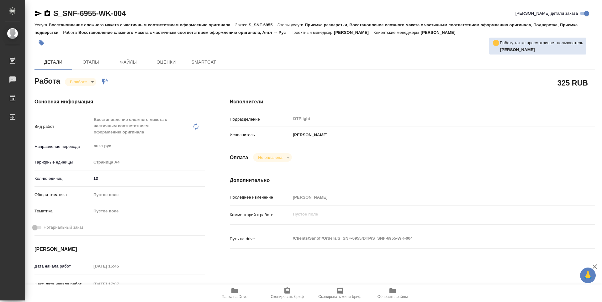
type textarea "x"
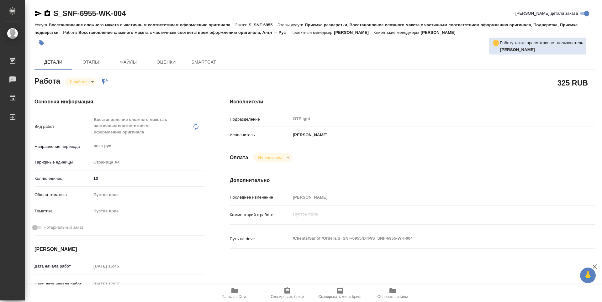
type textarea "x"
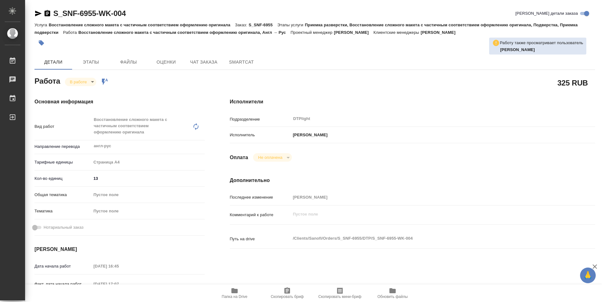
type textarea "x"
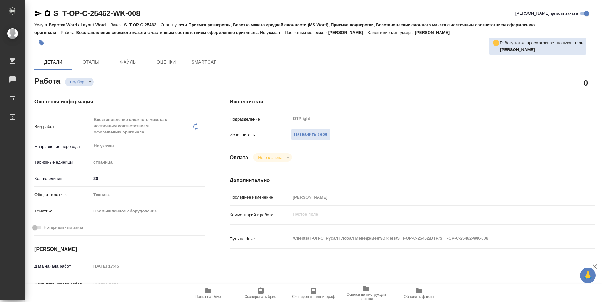
type textarea "x"
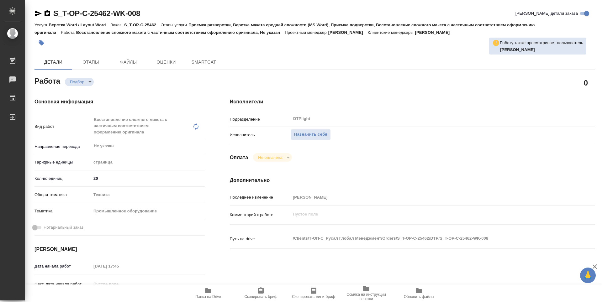
type textarea "x"
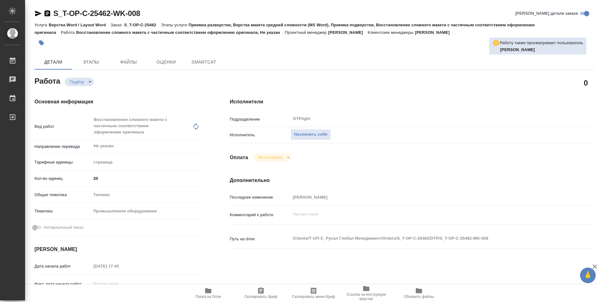
type textarea "x"
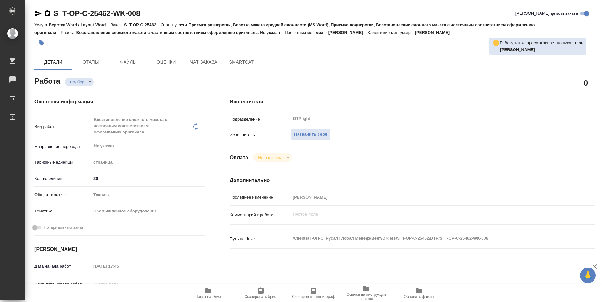
click at [215, 290] on span "Папка на Drive" at bounding box center [208, 293] width 45 height 12
type textarea "x"
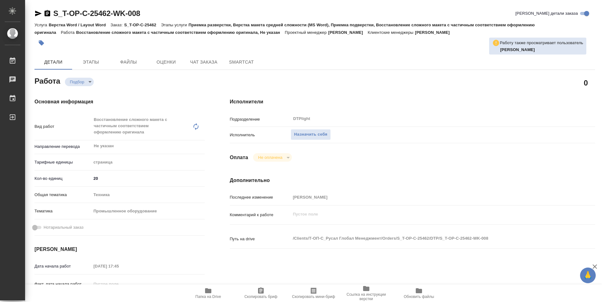
type textarea "x"
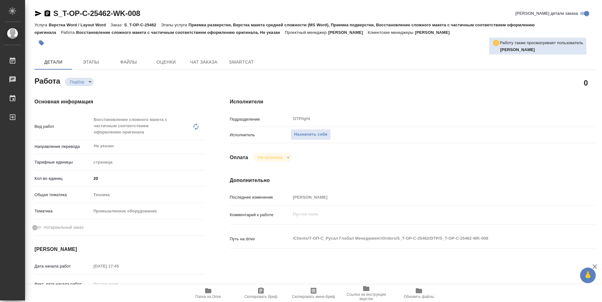
type textarea "x"
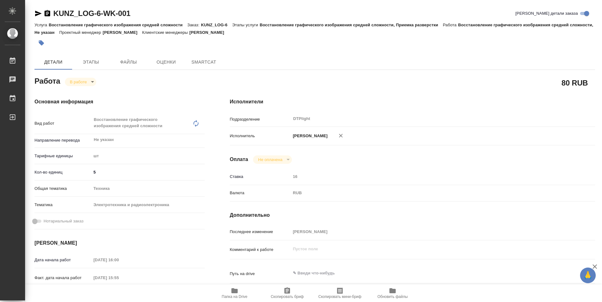
type textarea "x"
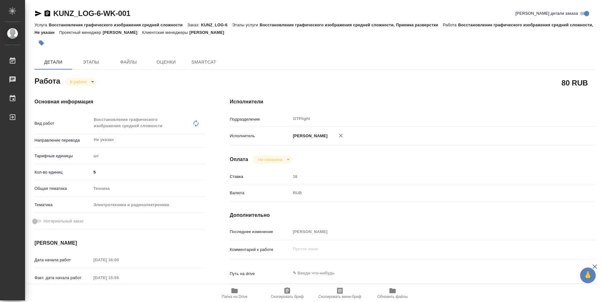
type textarea "x"
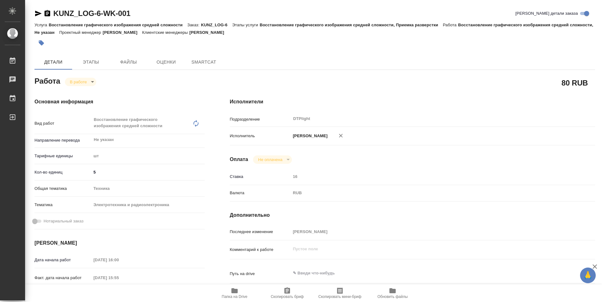
type textarea "x"
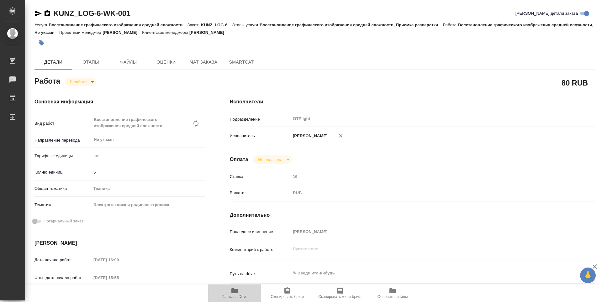
click at [239, 292] on span "Папка на Drive" at bounding box center [234, 293] width 45 height 12
type textarea "x"
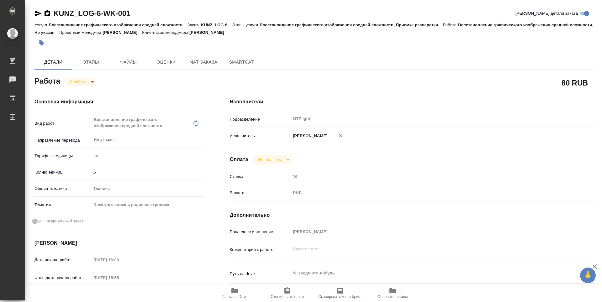
type textarea "x"
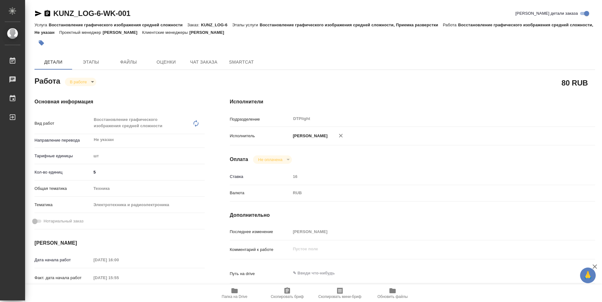
type textarea "x"
click at [94, 82] on body "🙏 .cls-1 fill:#fff; AWATERA Guselnikov Roman Работы 0 Чаты График Выйти KUNZ_LO…" at bounding box center [301, 151] width 602 height 302
click at [81, 90] on button "Выполнен" at bounding box center [81, 92] width 23 height 7
type textarea "x"
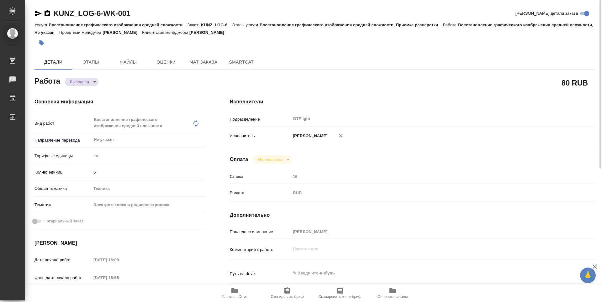
type textarea "x"
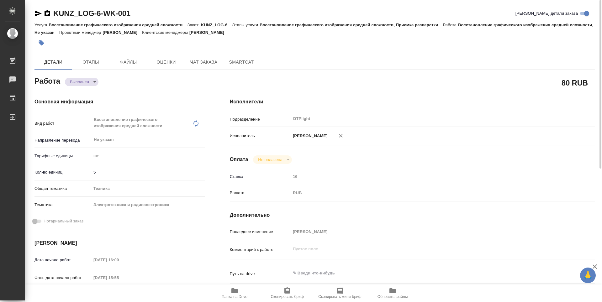
type textarea "x"
click at [46, 11] on icon "button" at bounding box center [48, 13] width 6 height 6
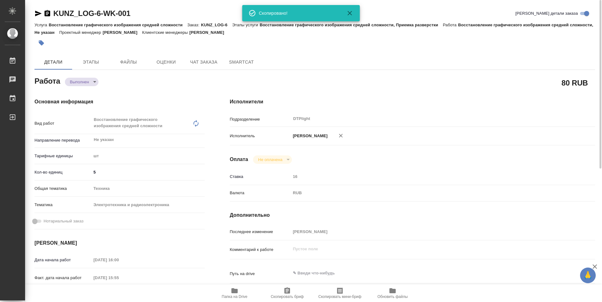
type textarea "x"
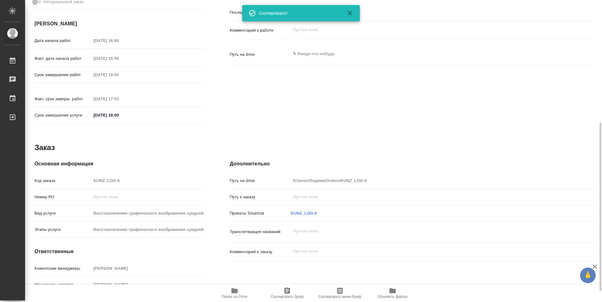
scroll to position [239, 0]
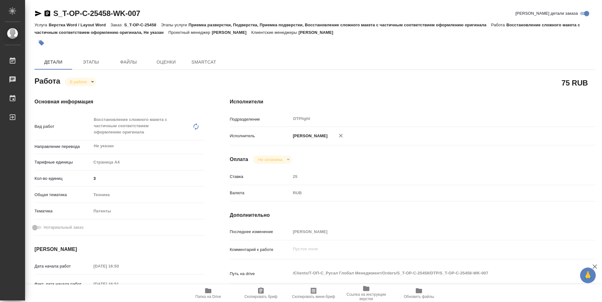
type textarea "x"
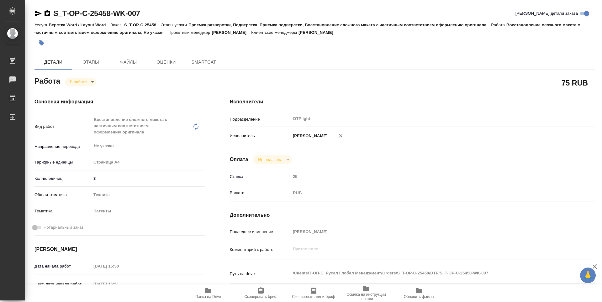
type textarea "x"
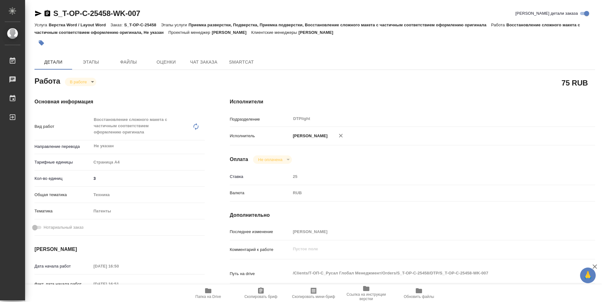
type textarea "x"
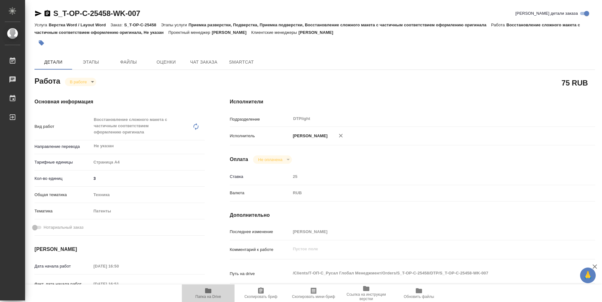
click at [212, 295] on span "Папка на Drive" at bounding box center [208, 297] width 26 height 4
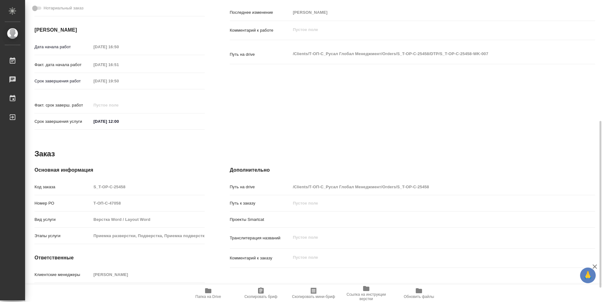
type textarea "x"
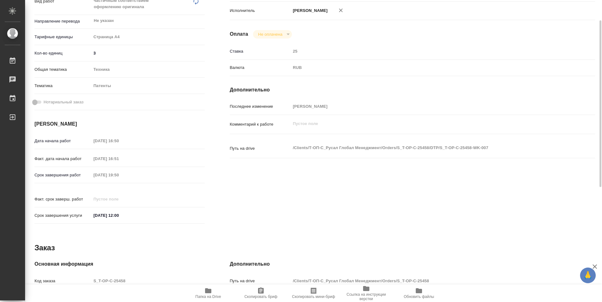
scroll to position [0, 0]
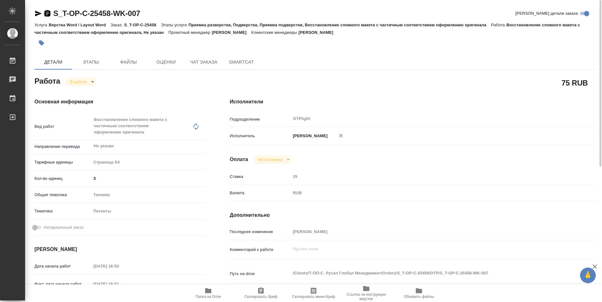
click at [45, 16] on icon "button" at bounding box center [48, 13] width 6 height 6
